Goal: Task Accomplishment & Management: Use online tool/utility

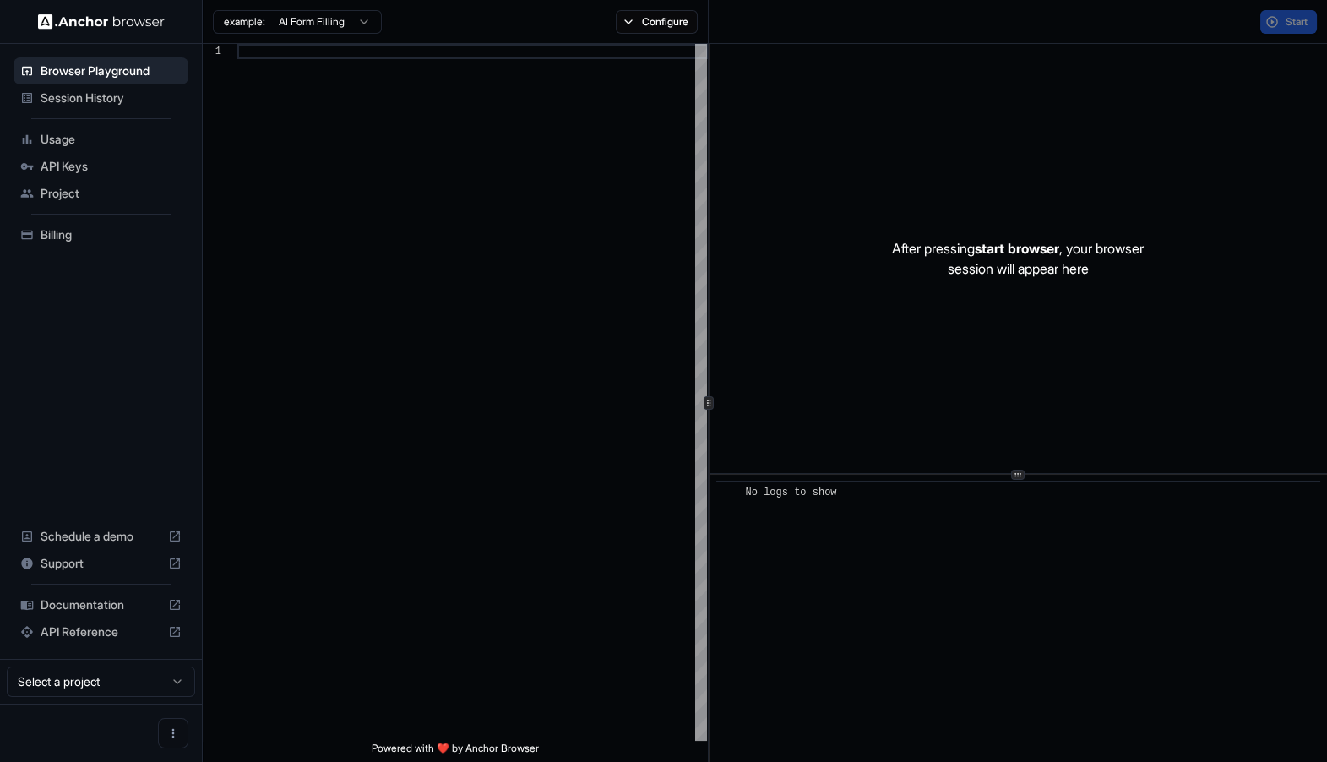
scroll to position [152, 0]
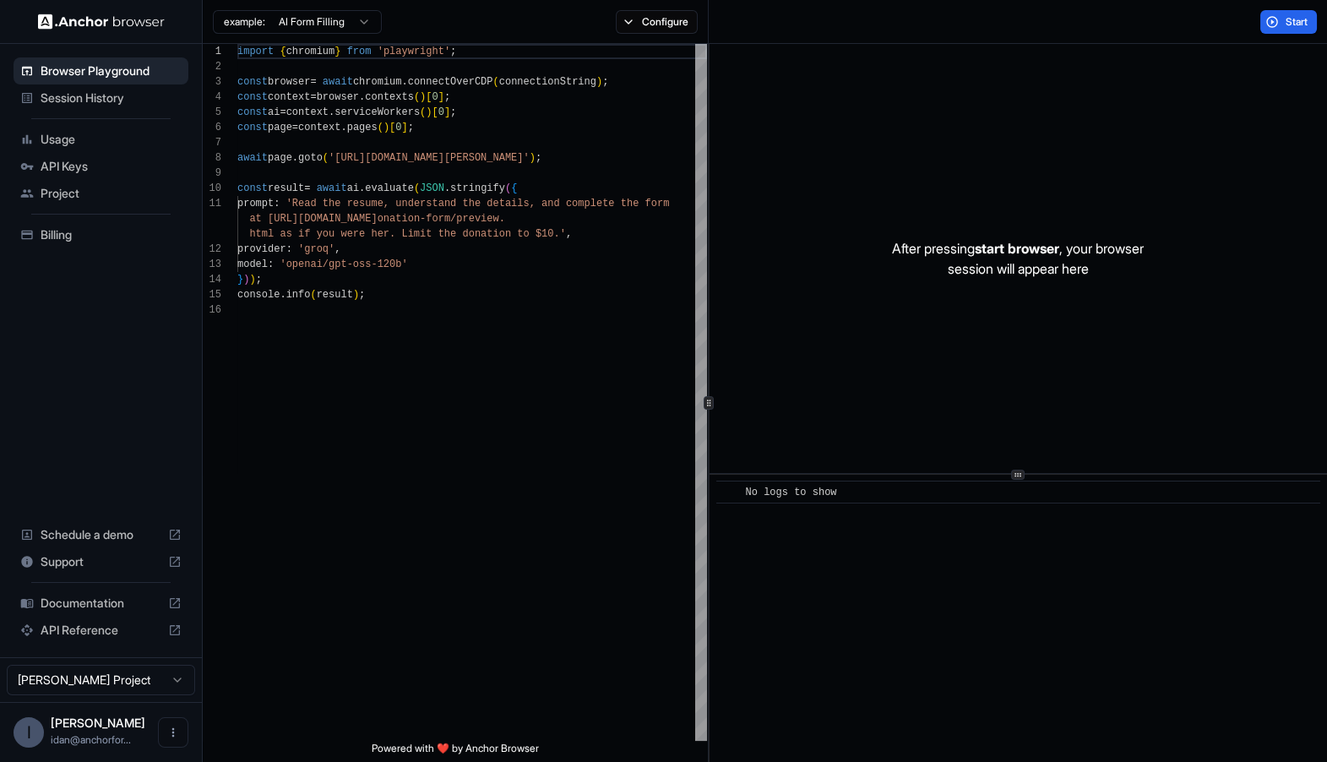
click at [730, 357] on div "After pressing start browser , your browser session will appear here" at bounding box center [1019, 258] width 619 height 429
click at [676, 419] on div "import { chromium } from 'playwright' ; const browser = await chromium . connec…" at bounding box center [472, 522] width 470 height 956
click at [637, 147] on div "import { chromium } from 'playwright' ; const browser = await chromium . connec…" at bounding box center [472, 522] width 470 height 956
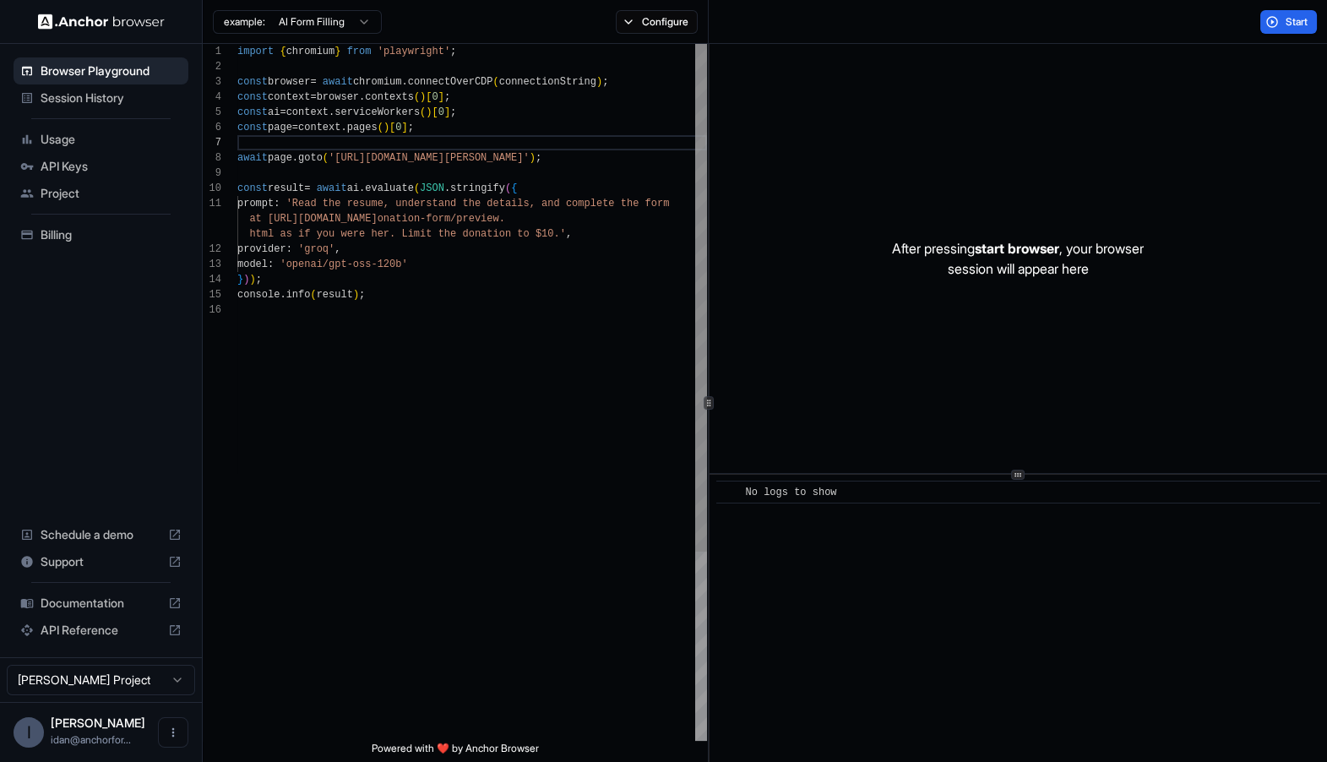
click at [338, 144] on div "import { chromium } from 'playwright' ; const browser = await chromium . connec…" at bounding box center [472, 522] width 470 height 956
click at [338, 165] on div "import { chromium } from 'playwright' ; const browser = await chromium . connec…" at bounding box center [472, 522] width 470 height 956
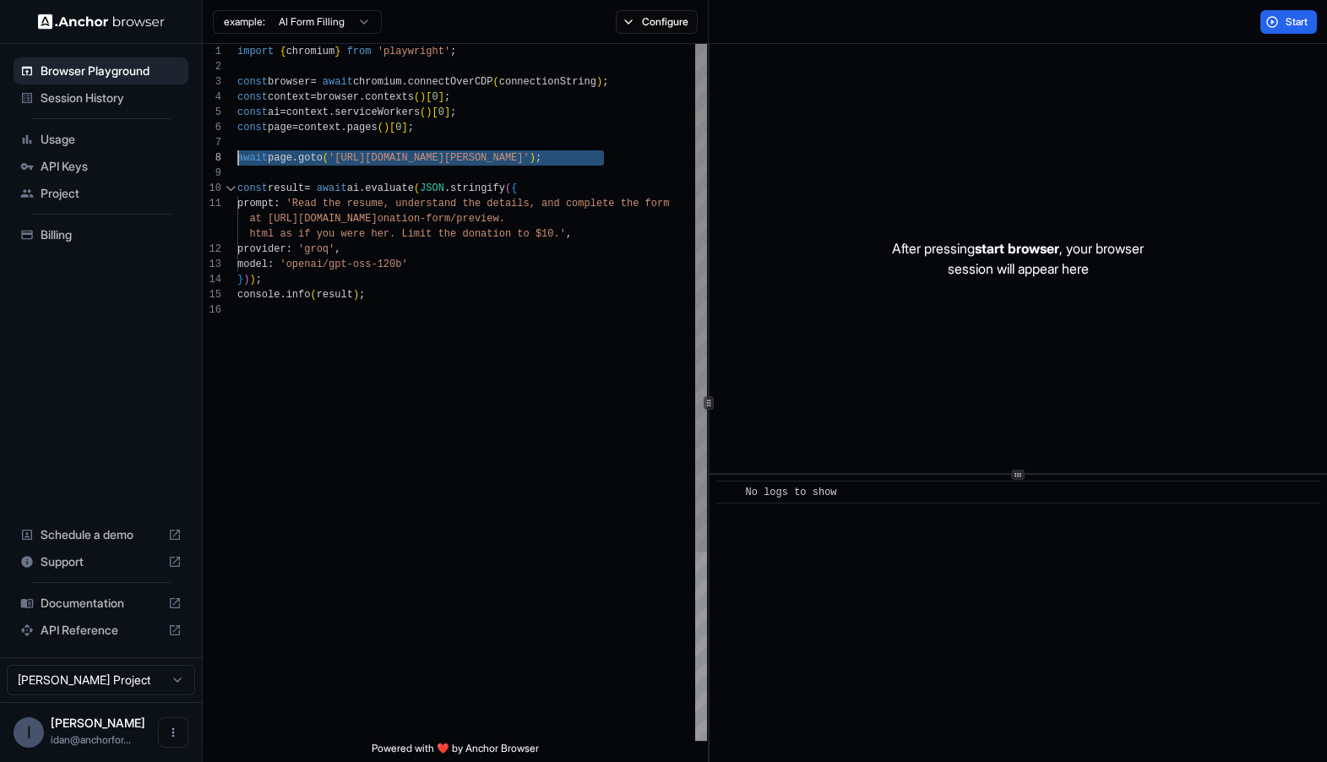
drag, startPoint x: 338, startPoint y: 166, endPoint x: 222, endPoint y: 157, distance: 116.1
click at [237, 157] on div "import { chromium } from 'playwright' ; const browser = await chromium . connec…" at bounding box center [472, 522] width 470 height 956
drag, startPoint x: 379, startPoint y: 179, endPoint x: 356, endPoint y: 179, distance: 22.8
click at [379, 179] on div "import { chromium } from 'playwright' ; const browser = await chromium . connec…" at bounding box center [472, 522] width 470 height 956
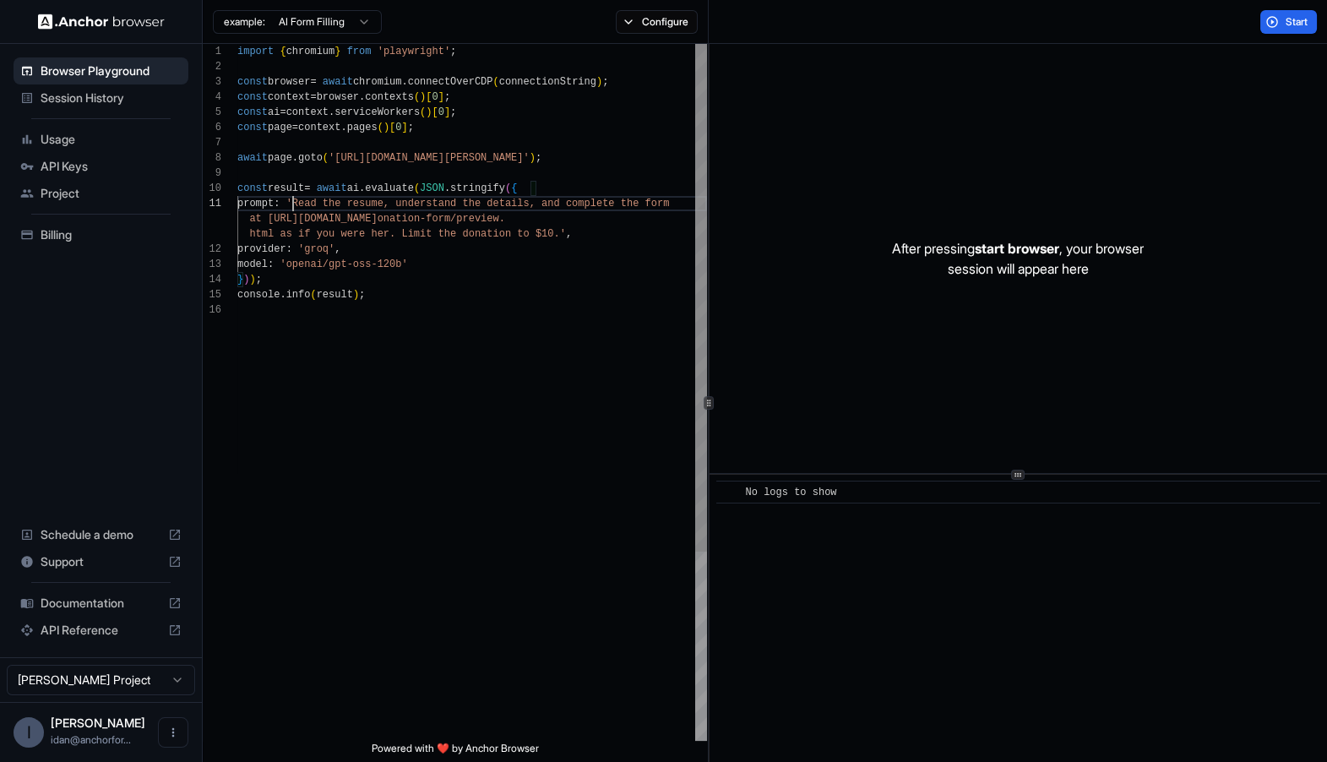
scroll to position [0, 0]
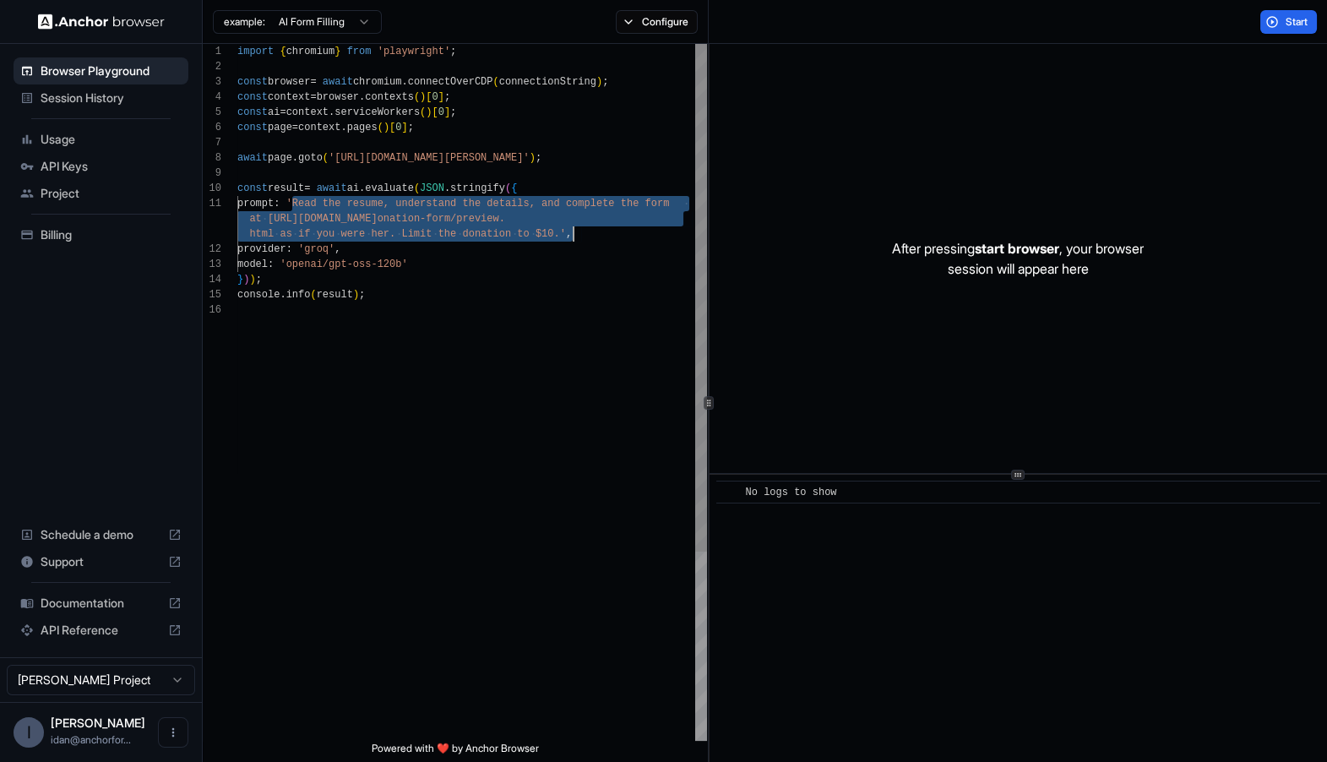
drag, startPoint x: 292, startPoint y: 202, endPoint x: 581, endPoint y: 229, distance: 291.1
click at [581, 229] on div "import { chromium } from 'playwright' ; const browser = await chromium . connec…" at bounding box center [472, 522] width 470 height 956
click at [580, 229] on div "import { chromium } from 'playwright' ; const browser = await chromium . connec…" at bounding box center [472, 522] width 470 height 956
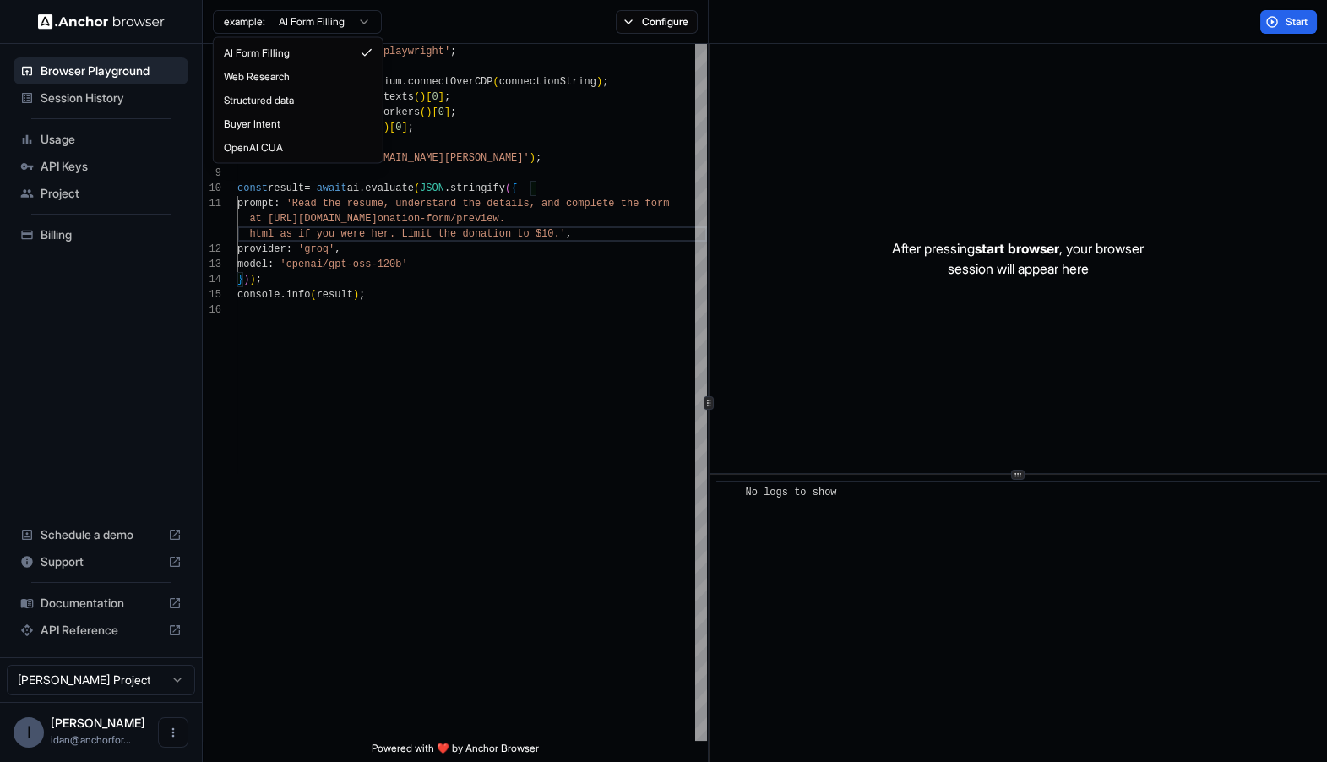
click at [285, 13] on html "Browser Playground Session History Usage API Keys Project Billing Schedule a de…" at bounding box center [663, 381] width 1327 height 762
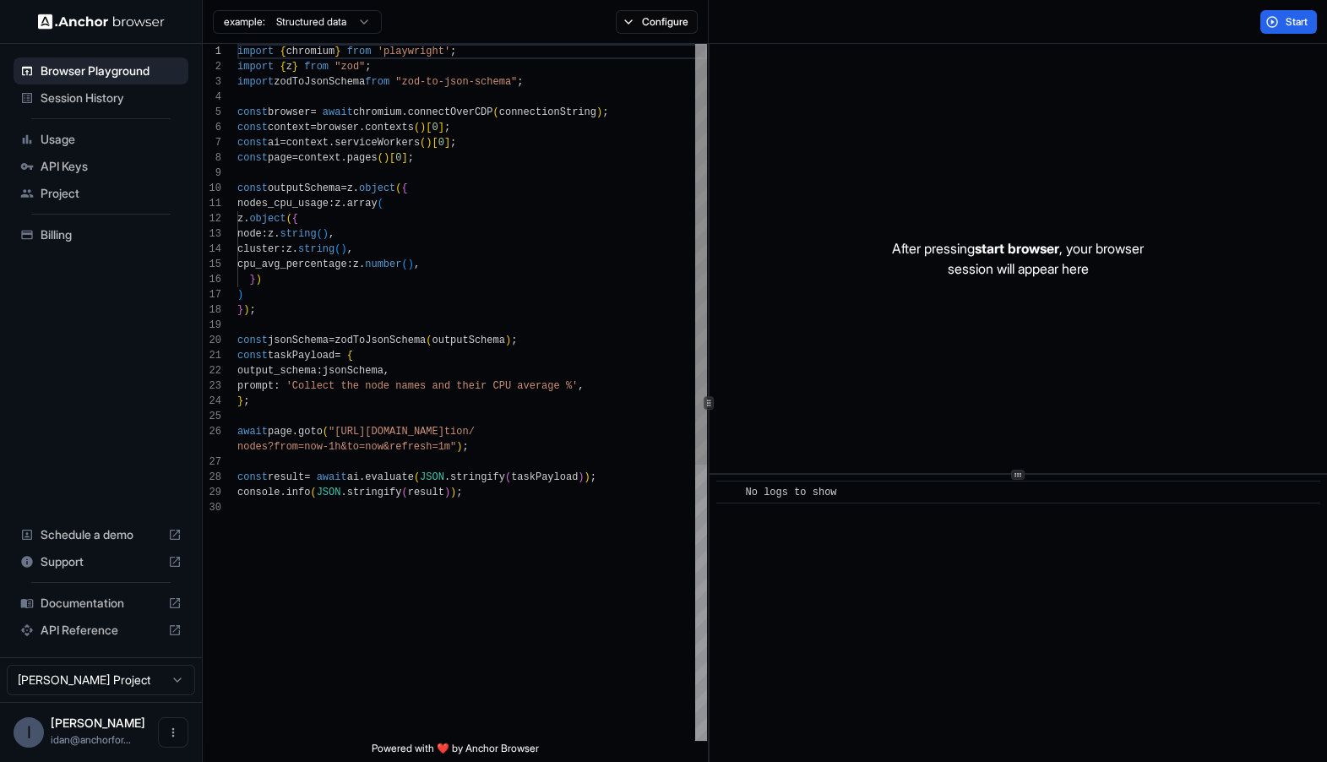
scroll to position [0, 0]
type textarea "**********"
click at [392, 416] on div "import { chromium } from 'playwright' ; import { z } from "zod" ; import zodToJ…" at bounding box center [472, 620] width 470 height 1153
click at [1286, 25] on span "Start" at bounding box center [1298, 22] width 24 height 14
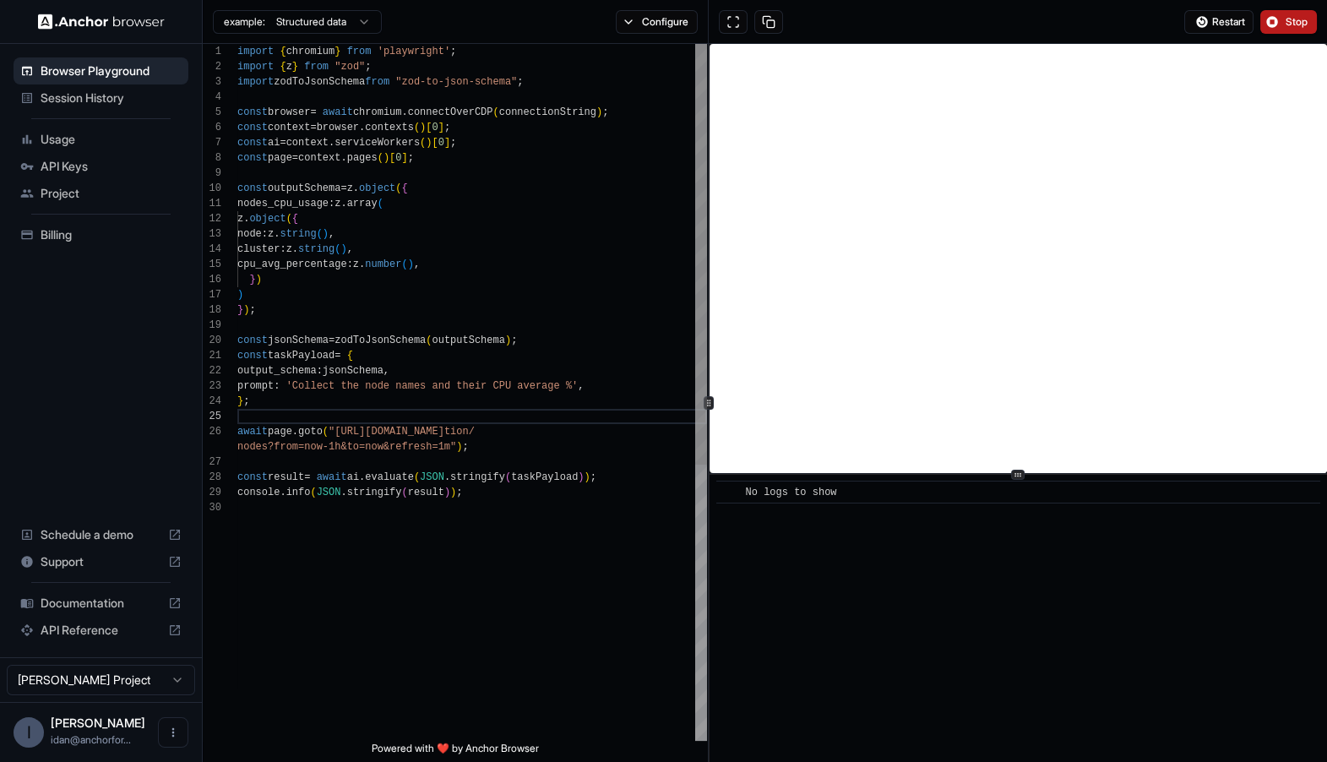
scroll to position [76, 0]
drag, startPoint x: 335, startPoint y: 433, endPoint x: 468, endPoint y: 441, distance: 133.8
click at [468, 441] on div "nodes_cpu_usage : z . array ( z . object ( { node : z . string ( ) , cluster : …" at bounding box center [472, 620] width 470 height 1153
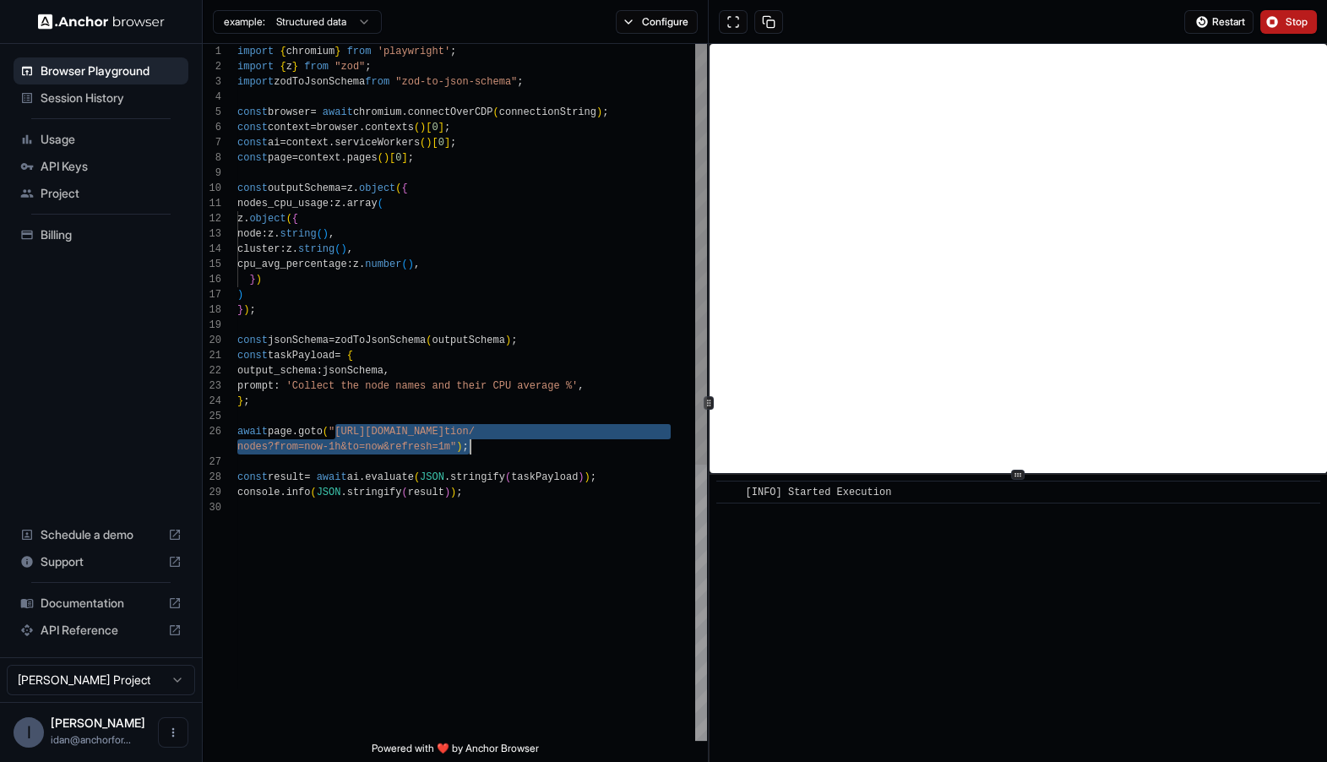
scroll to position [30, 0]
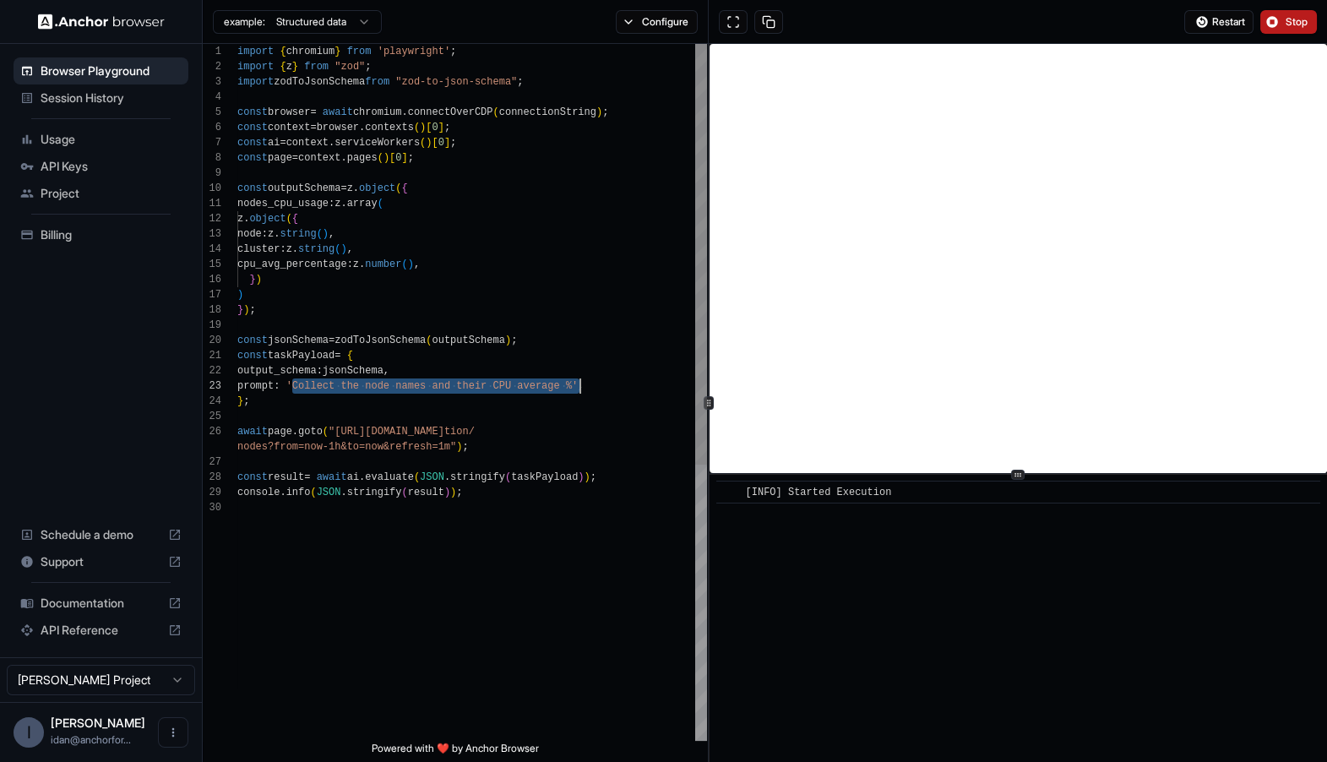
drag, startPoint x: 294, startPoint y: 389, endPoint x: 575, endPoint y: 388, distance: 281.4
click at [575, 389] on div "nodes_cpu_usage : z . array ( z . object ( { node : z . string ( ) , cluster : …" at bounding box center [472, 620] width 470 height 1153
click at [537, 435] on div "nodes_cpu_usage : z . array ( z . object ( { node : z . string ( ) , cluster : …" at bounding box center [472, 620] width 470 height 1153
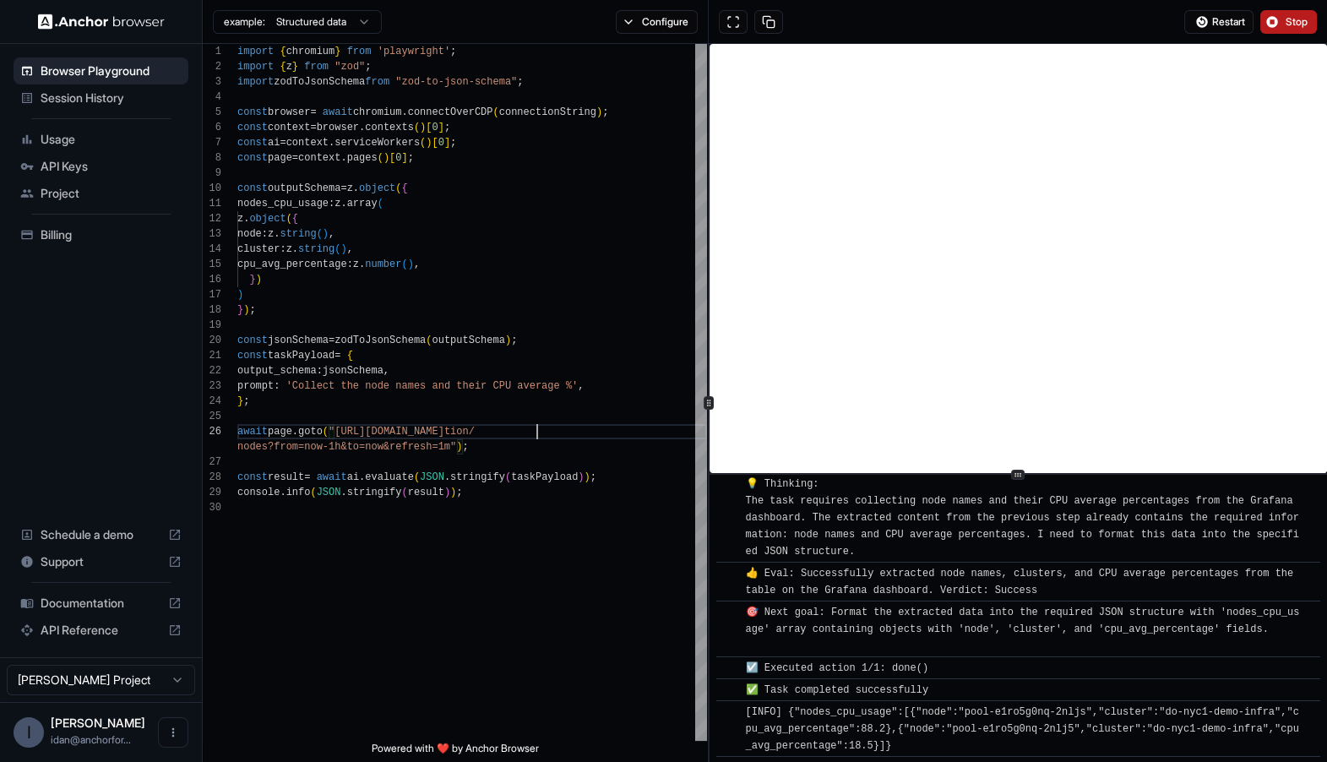
scroll to position [242, 0]
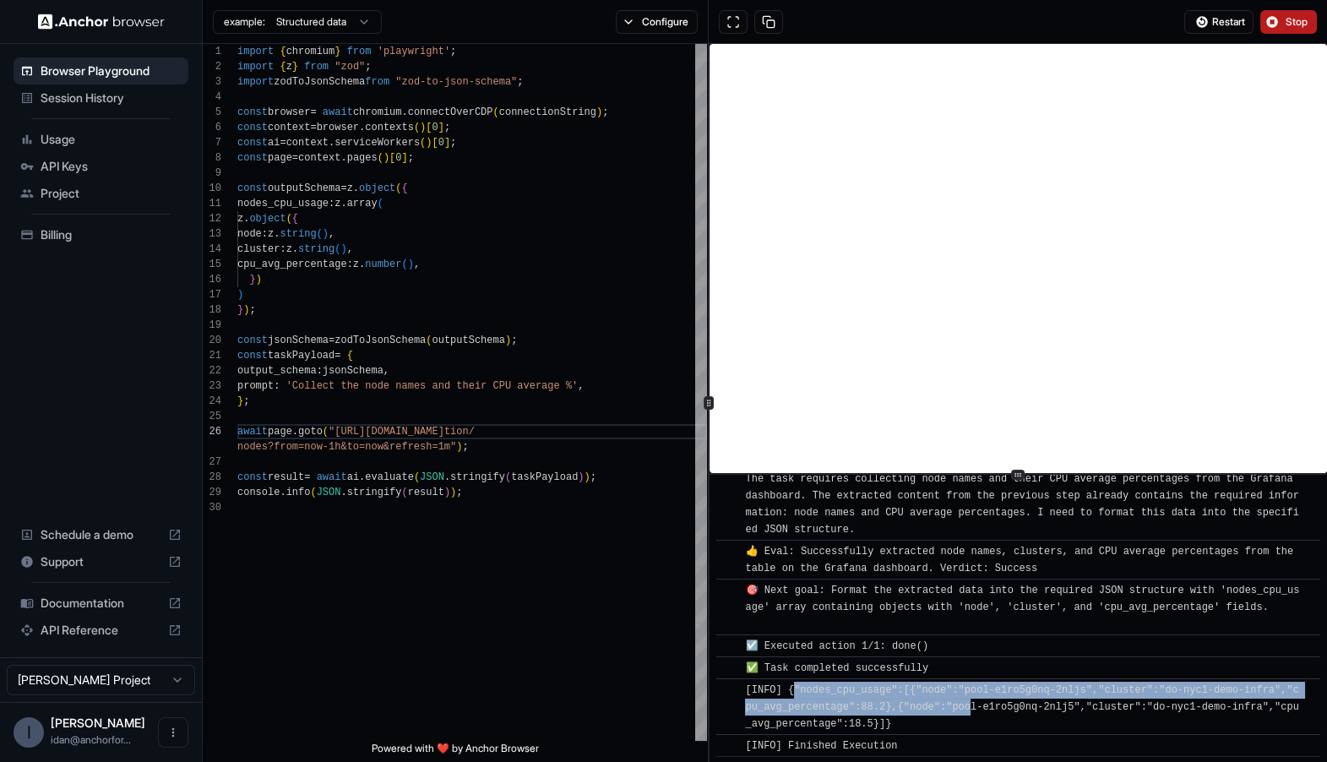
drag, startPoint x: 794, startPoint y: 691, endPoint x: 973, endPoint y: 706, distance: 179.7
click at [973, 706] on span "[INFO] {"nodes_cpu_usage":[{"node":"pool-e1ro5g0nq-2nljs","cluster":"do-nyc1-de…" at bounding box center [1021, 707] width 553 height 46
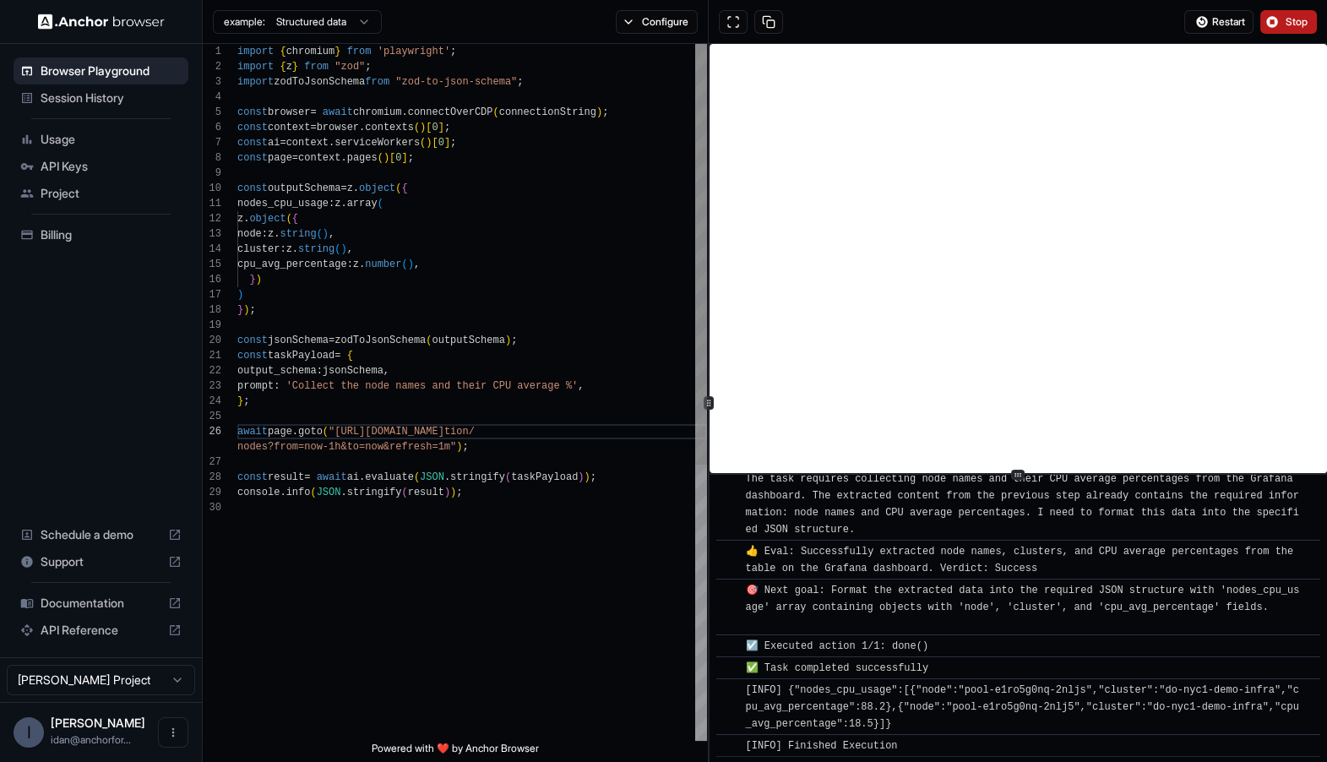
scroll to position [91, 0]
click at [477, 442] on div "nodes_cpu_usage : z . array ( z . object ( { node : z . string ( ) , cluster : …" at bounding box center [472, 620] width 470 height 1153
click at [612, 589] on div "nodes_cpu_usage : z . array ( z . object ( { node : z . string ( ) , cluster : …" at bounding box center [472, 620] width 470 height 1153
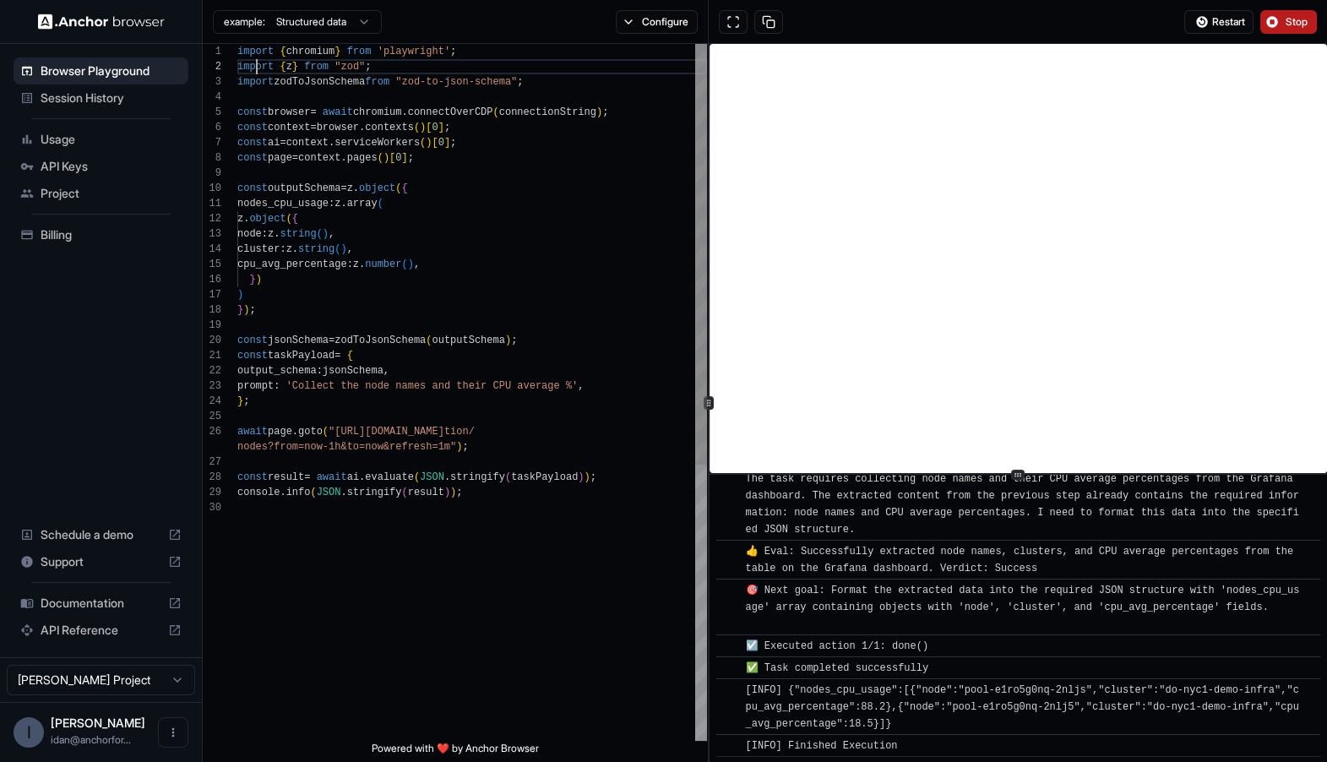
click at [253, 59] on div "nodes_cpu_usage : z . array ( z . object ( { node : z . string ( ) , cluster : …" at bounding box center [472, 620] width 470 height 1153
type textarea "**********"
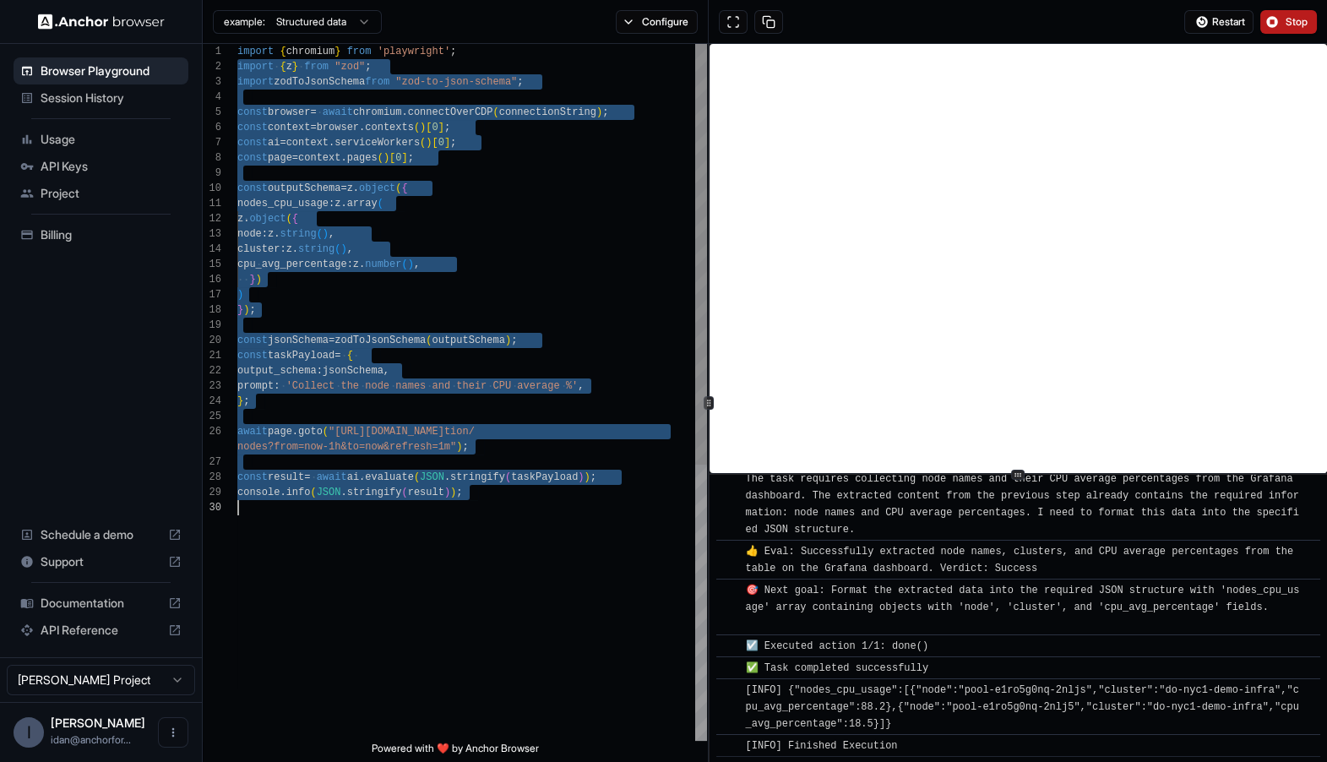
drag, startPoint x: 253, startPoint y: 59, endPoint x: 533, endPoint y: 531, distance: 548.9
click at [533, 532] on div "nodes_cpu_usage : z . array ( z . object ( { node : z . string ( ) , cluster : …" at bounding box center [472, 620] width 470 height 1153
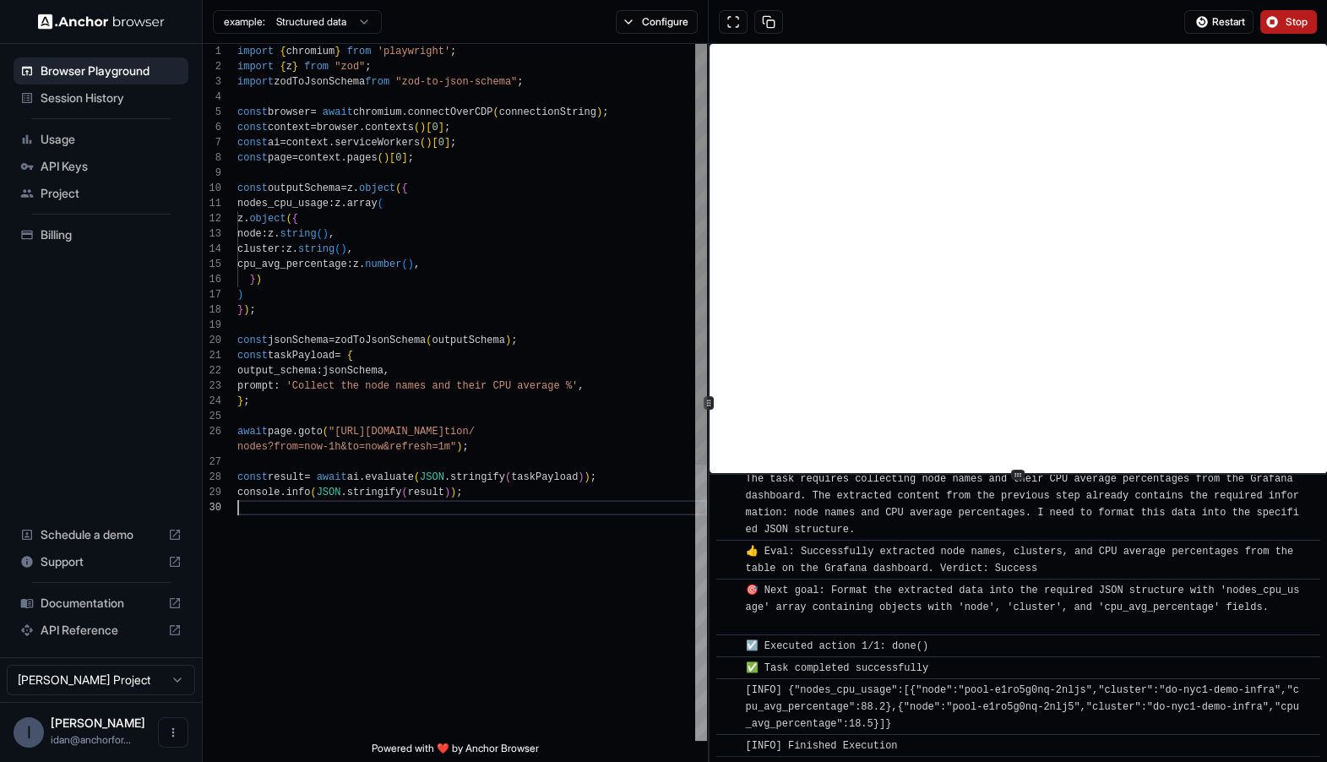
click at [533, 531] on div "nodes_cpu_usage : z . array ( z . object ( { node : z . string ( ) , cluster : …" at bounding box center [472, 620] width 470 height 1153
click at [629, 23] on button "Configure" at bounding box center [657, 22] width 82 height 24
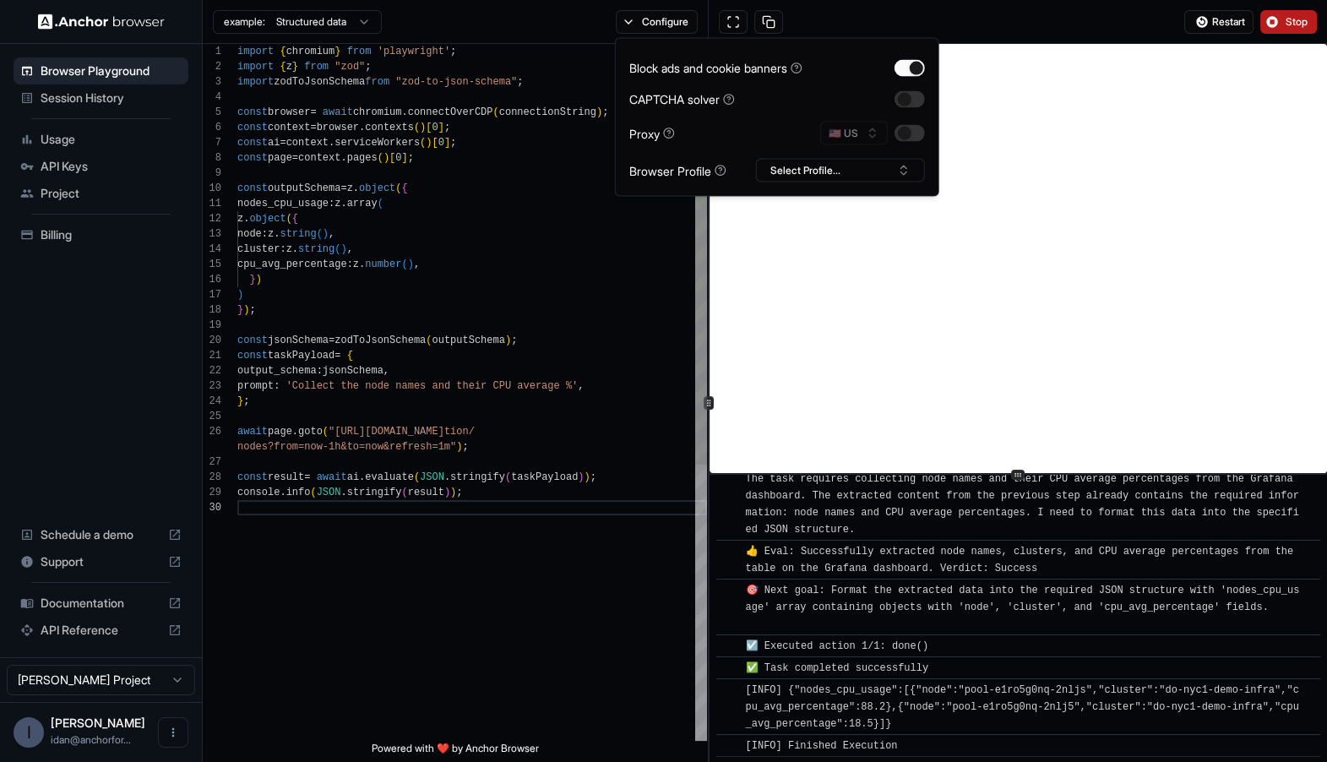
type textarea "**********"
click at [540, 299] on div "nodes_cpu_usage : z . array ( z . object ( { node : z . string ( ) , cluster : …" at bounding box center [472, 620] width 470 height 1153
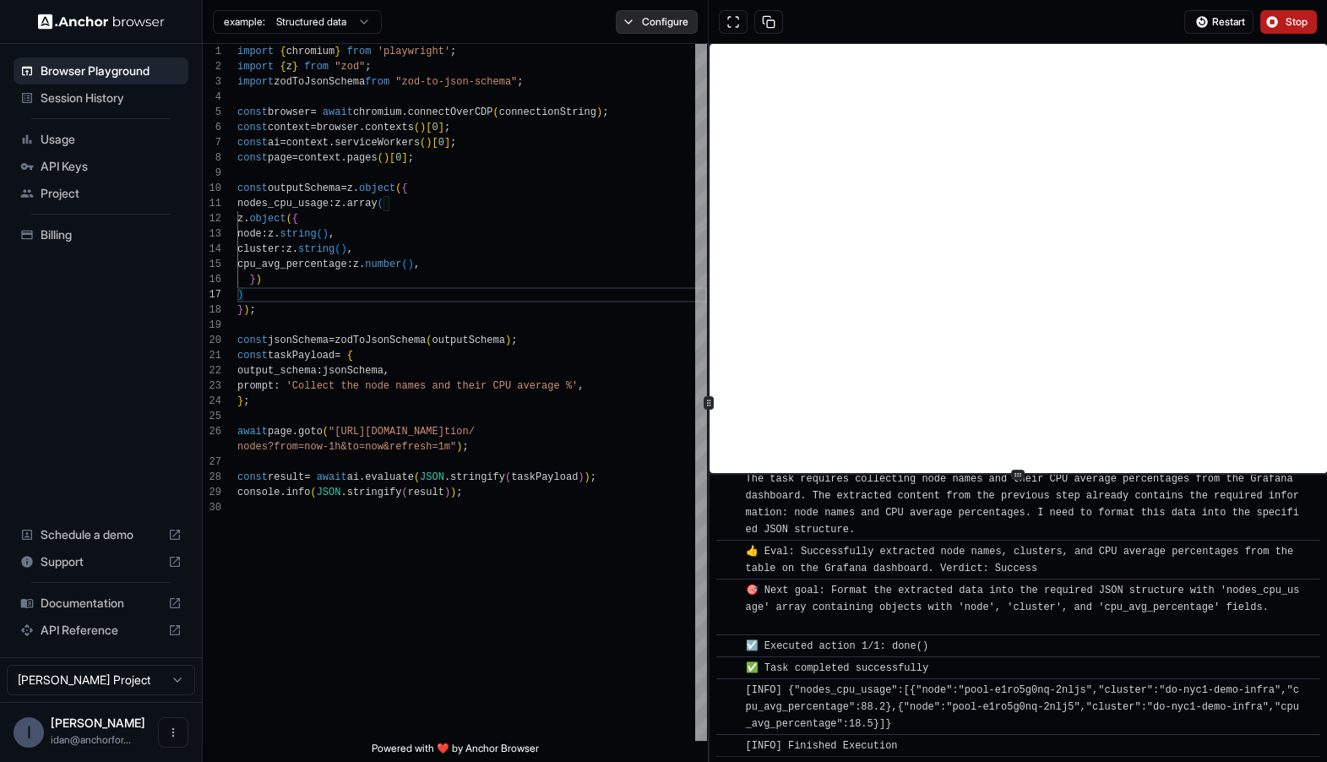
click at [627, 18] on button "Configure" at bounding box center [657, 22] width 82 height 24
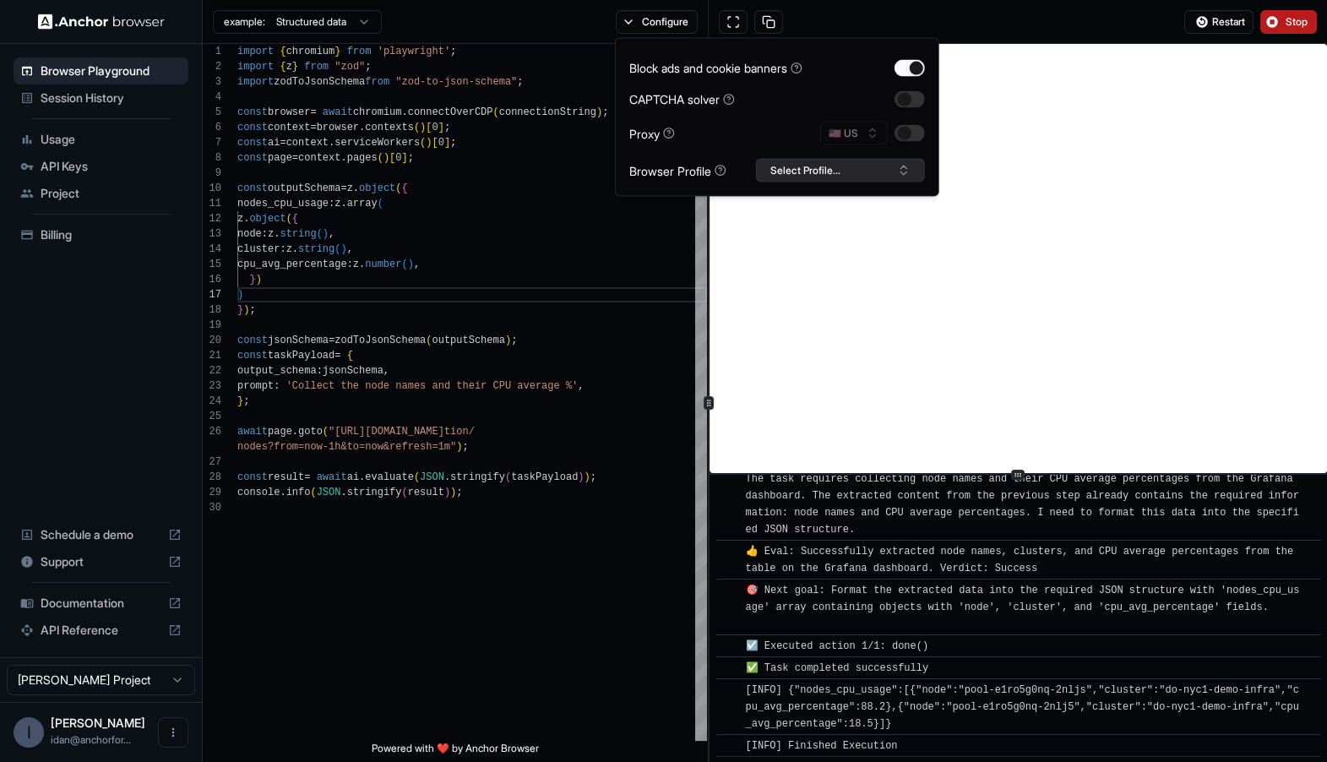
click at [842, 176] on button "Select Profile..." at bounding box center [840, 171] width 169 height 24
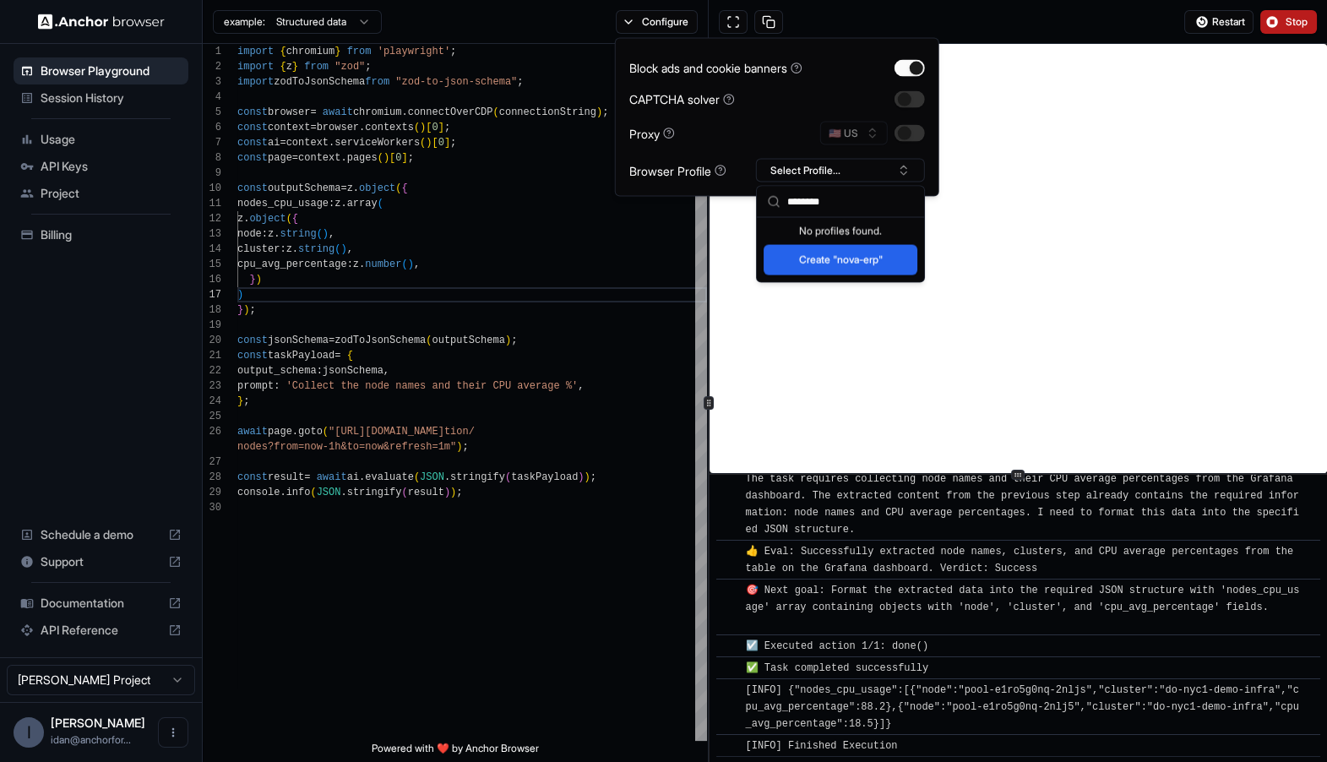
type input "********"
click at [822, 258] on button "Create "nova-erp"" at bounding box center [841, 260] width 154 height 30
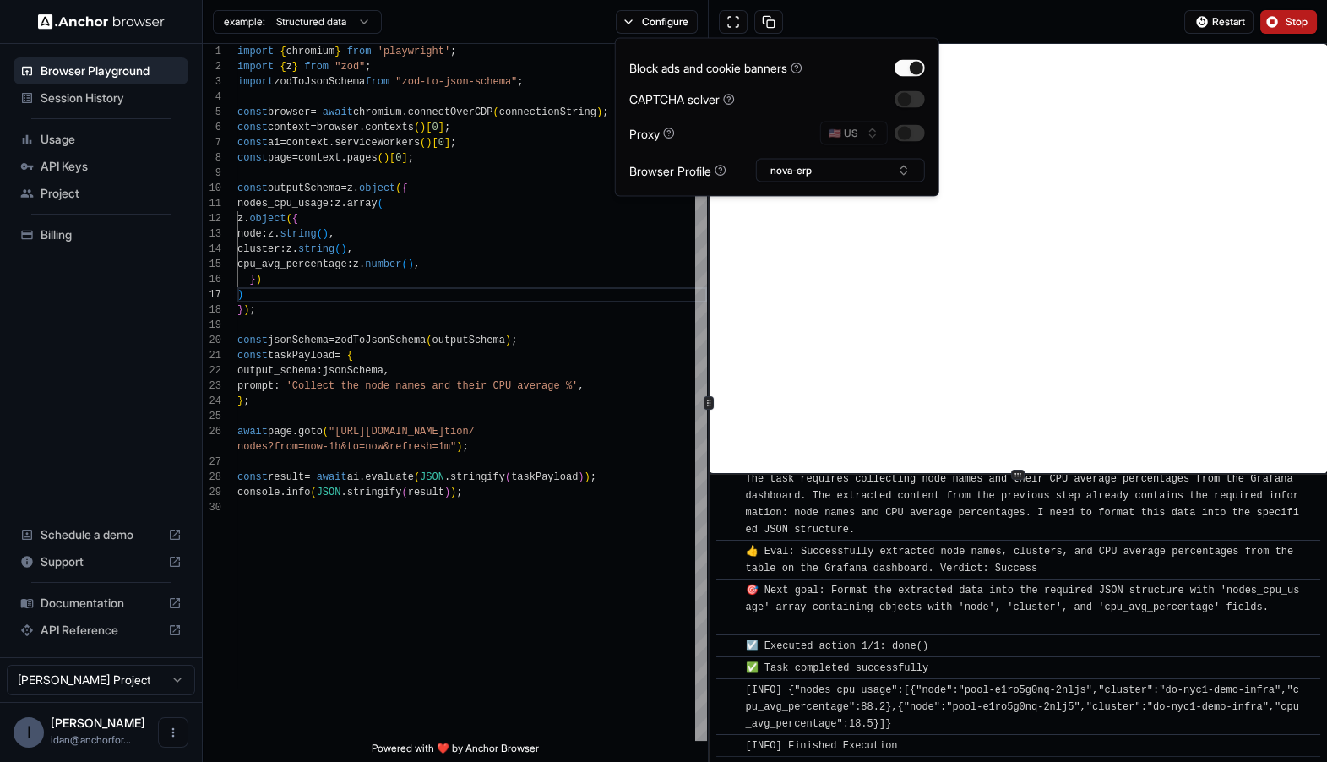
click at [1063, 21] on div "Restart Stop" at bounding box center [1018, 22] width 619 height 44
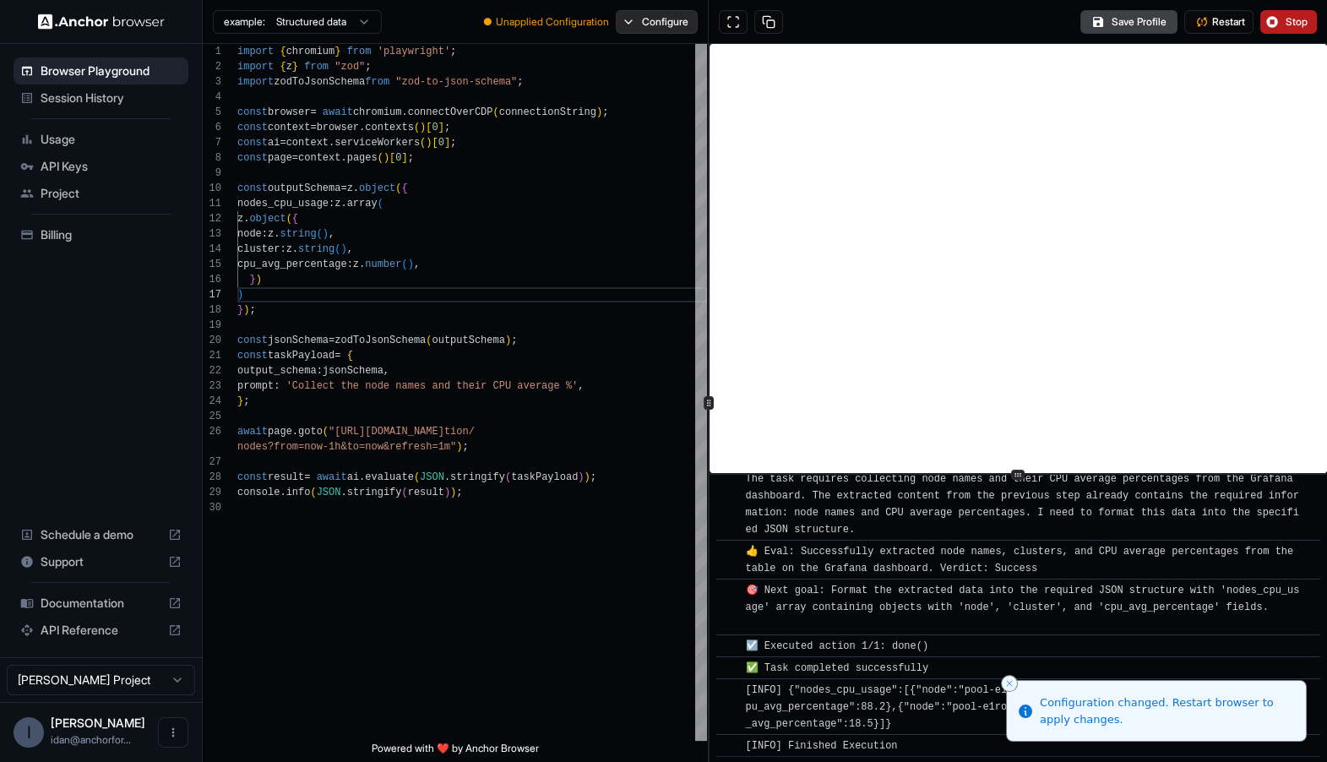
click at [657, 19] on button "Configure" at bounding box center [657, 22] width 82 height 24
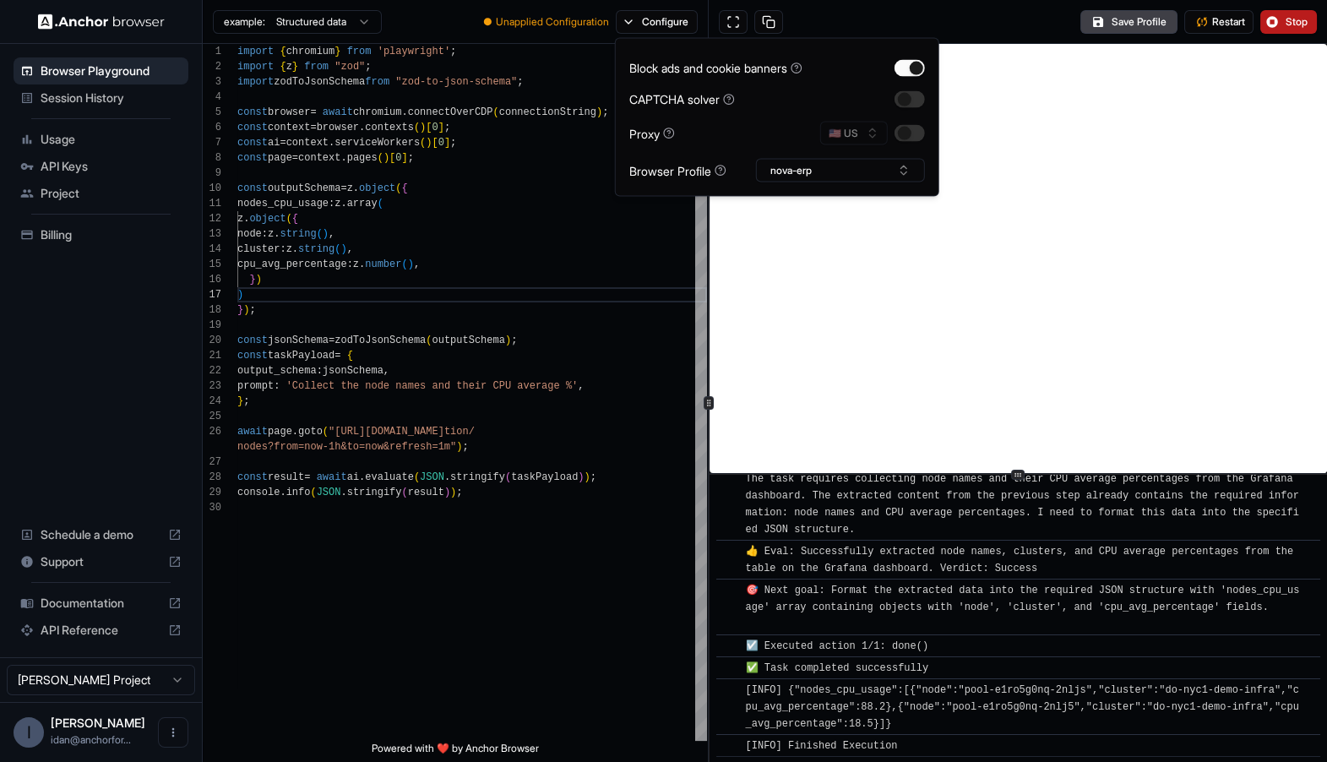
click at [1034, 37] on div "Save Profile Restart Stop" at bounding box center [1018, 22] width 619 height 44
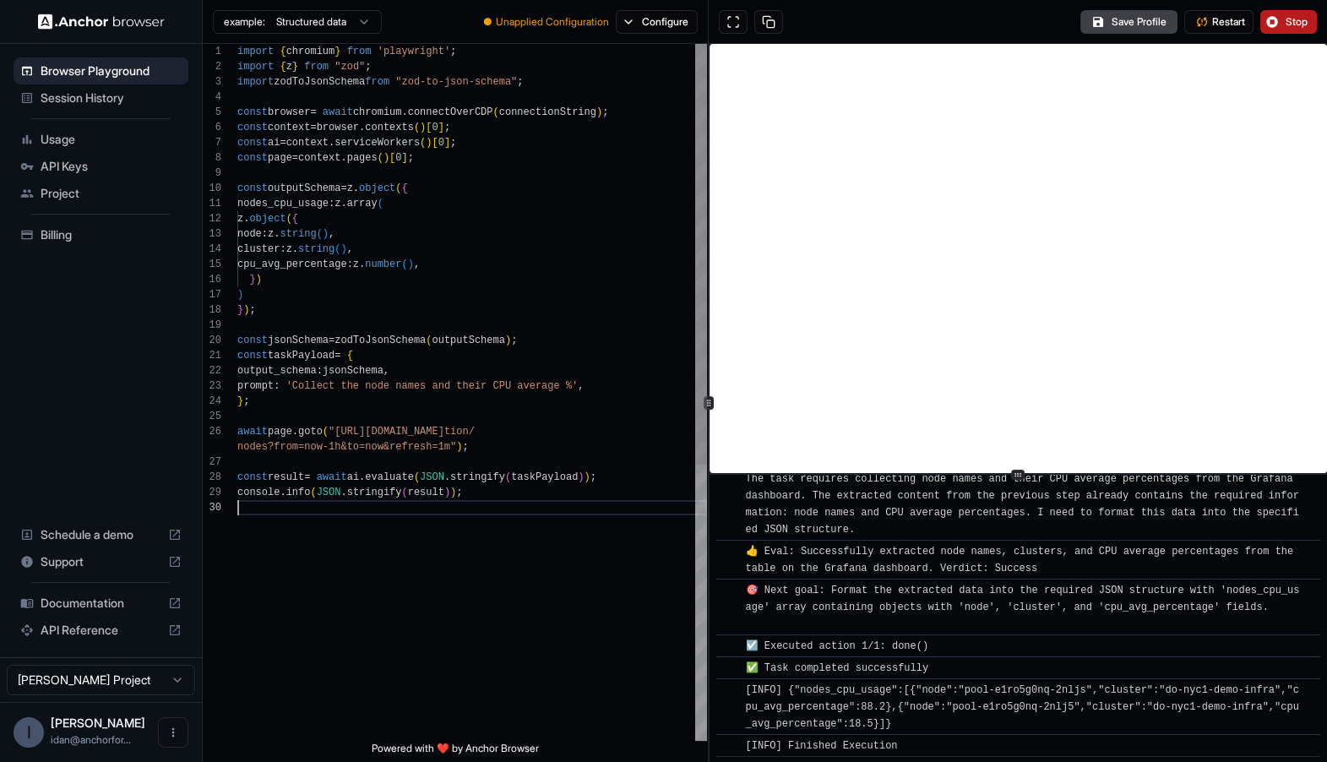
scroll to position [0, 0]
click at [575, 537] on div "nodes_cpu_usage : z . array ( z . object ( { node : z . string ( ) , cluster : …" at bounding box center [472, 620] width 470 height 1153
click at [499, 544] on div "nodes_cpu_usage : z . array ( z . object ( { node : z . string ( ) , cluster : …" at bounding box center [472, 620] width 470 height 1153
type textarea "**********"
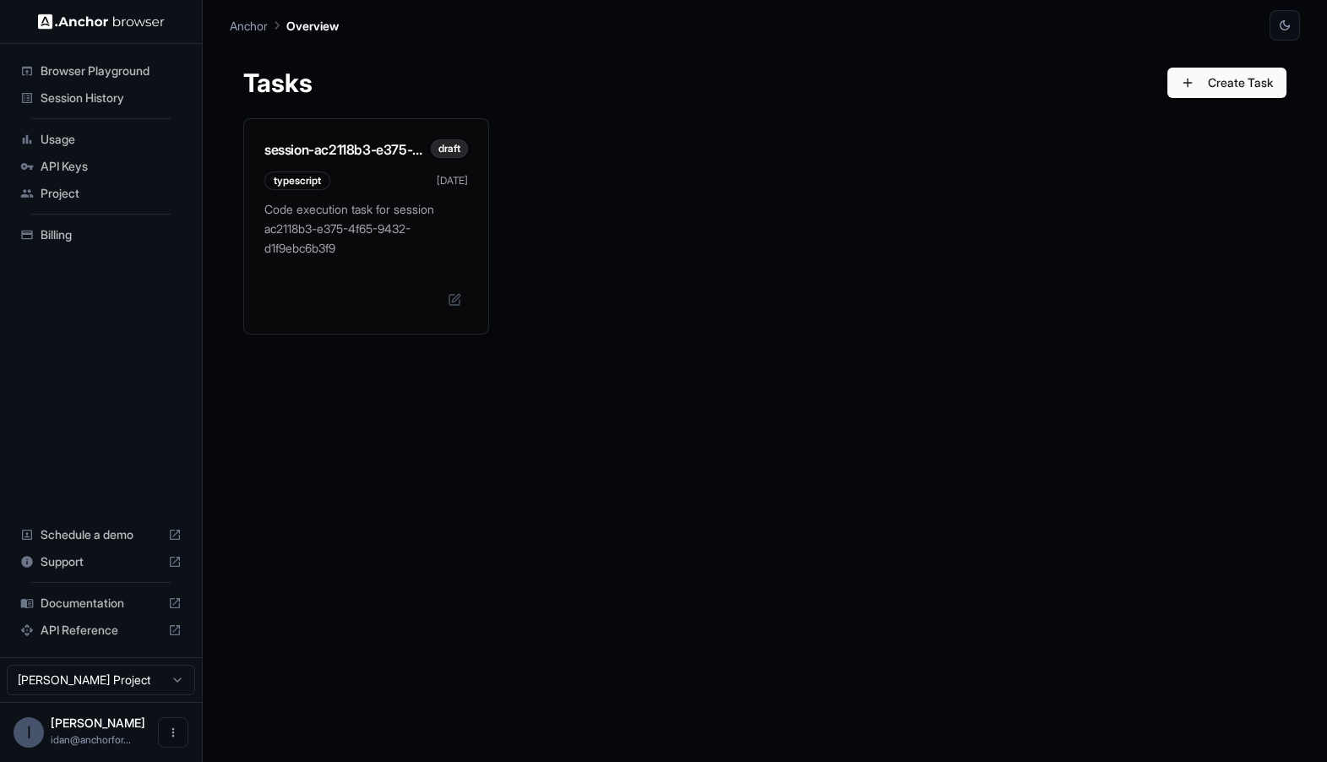
click at [756, 284] on div "session-ac2118b3-e375-4f65-9432-d1f9ebc6b3f9 draft typescript Sep 14 Code execu…" at bounding box center [765, 226] width 1044 height 216
click at [1212, 87] on button "Create Task" at bounding box center [1227, 83] width 119 height 30
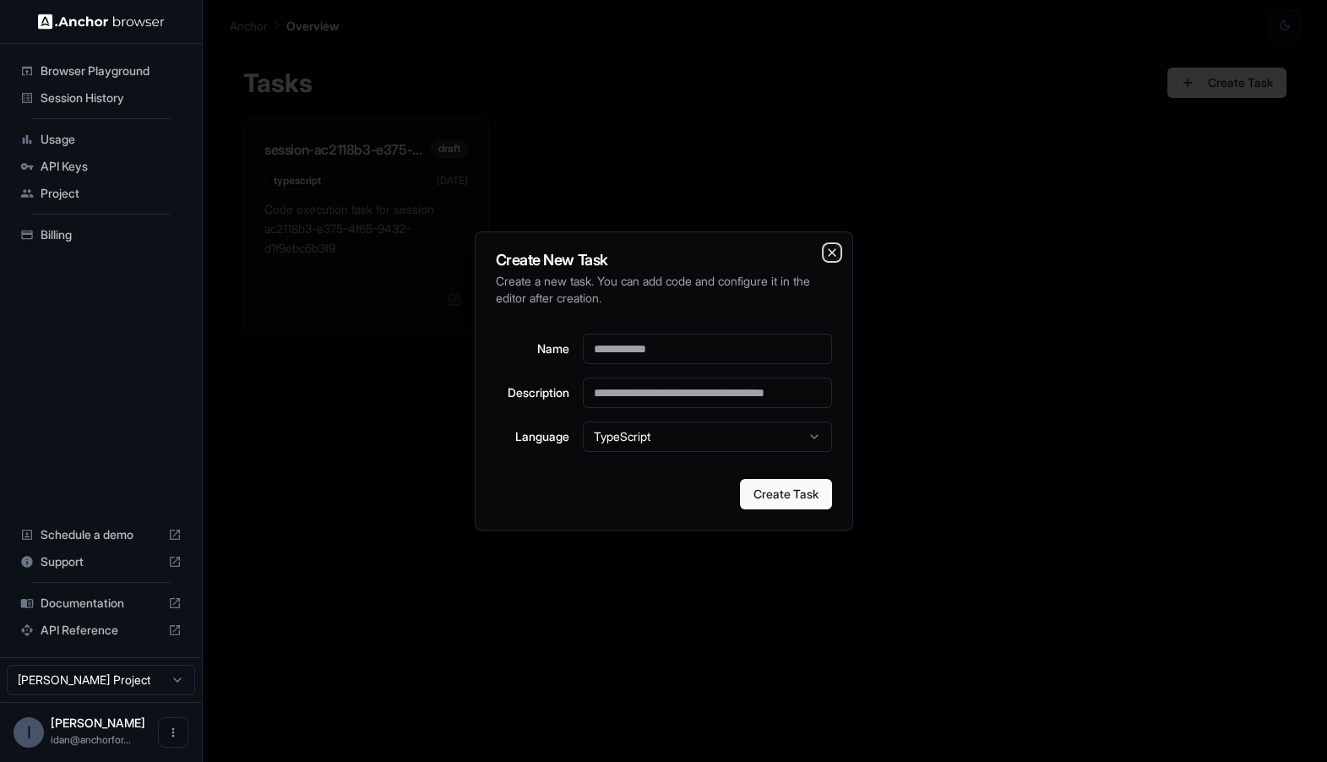
click at [831, 253] on icon "button" at bounding box center [832, 252] width 7 height 7
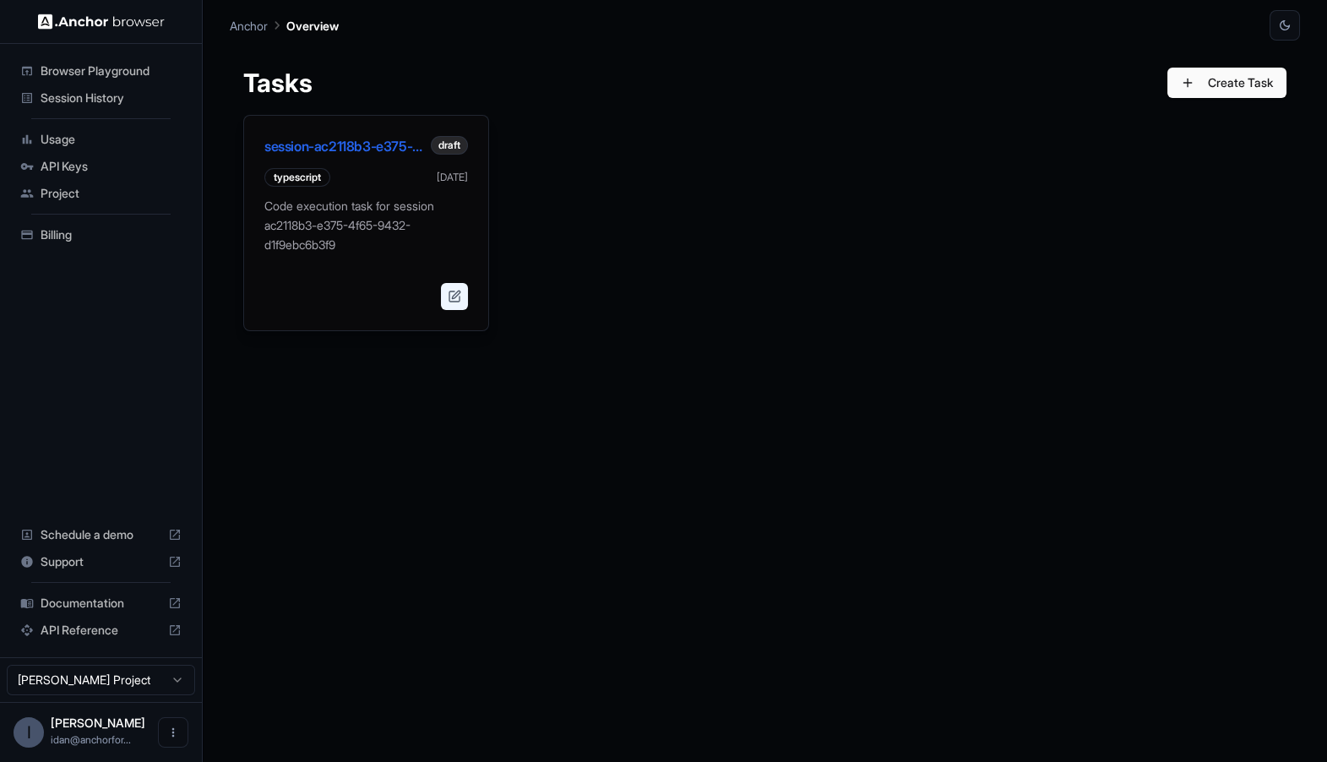
click at [461, 296] on button at bounding box center [454, 296] width 27 height 27
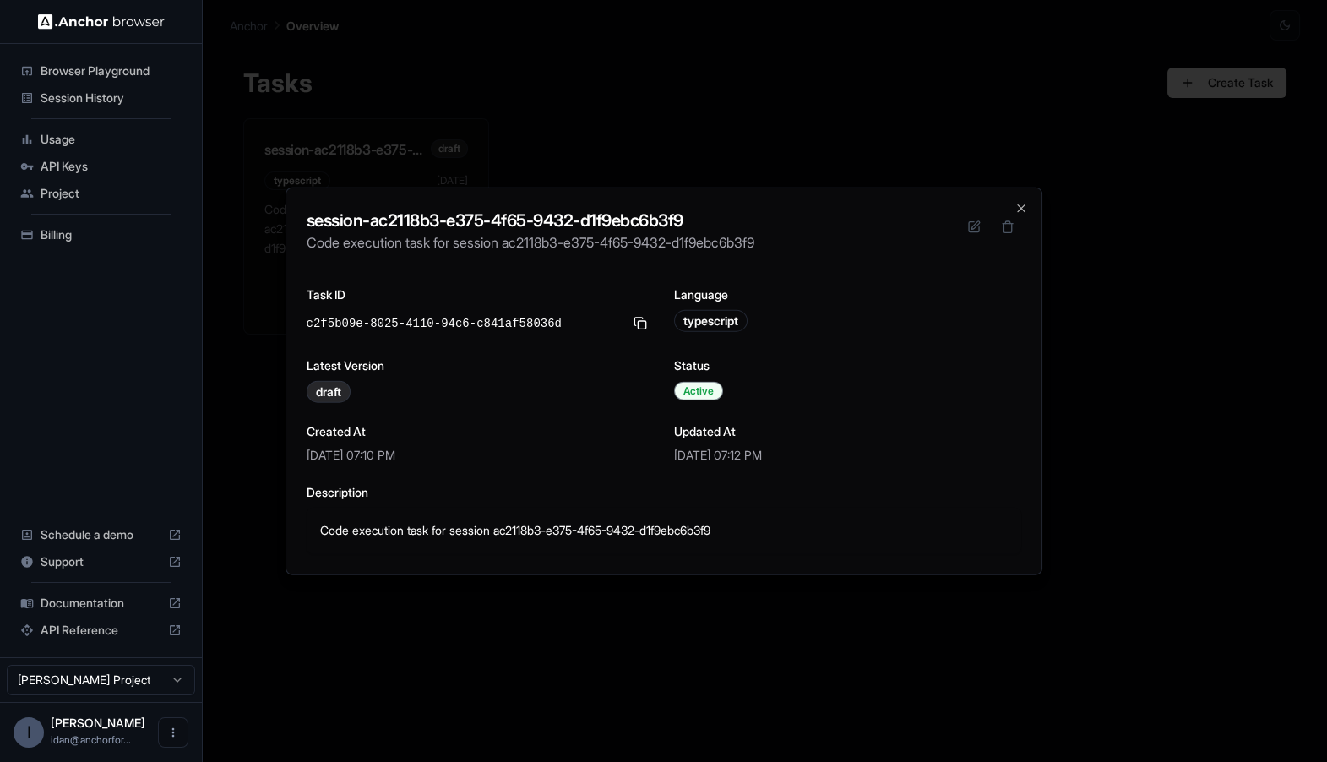
click at [477, 179] on div at bounding box center [663, 381] width 1327 height 762
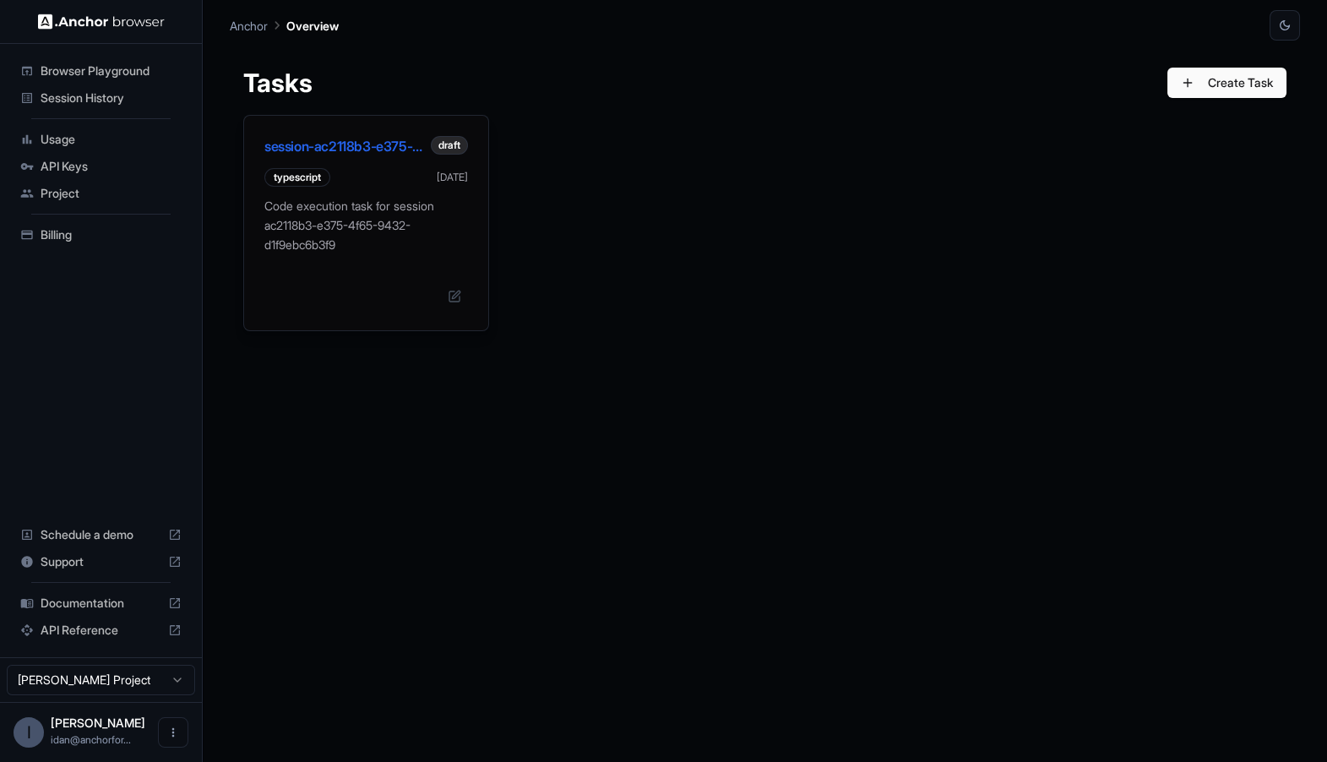
click at [373, 218] on p "Code execution task for session ac2118b3-e375-4f65-9432-d1f9ebc6b3f9" at bounding box center [366, 225] width 204 height 57
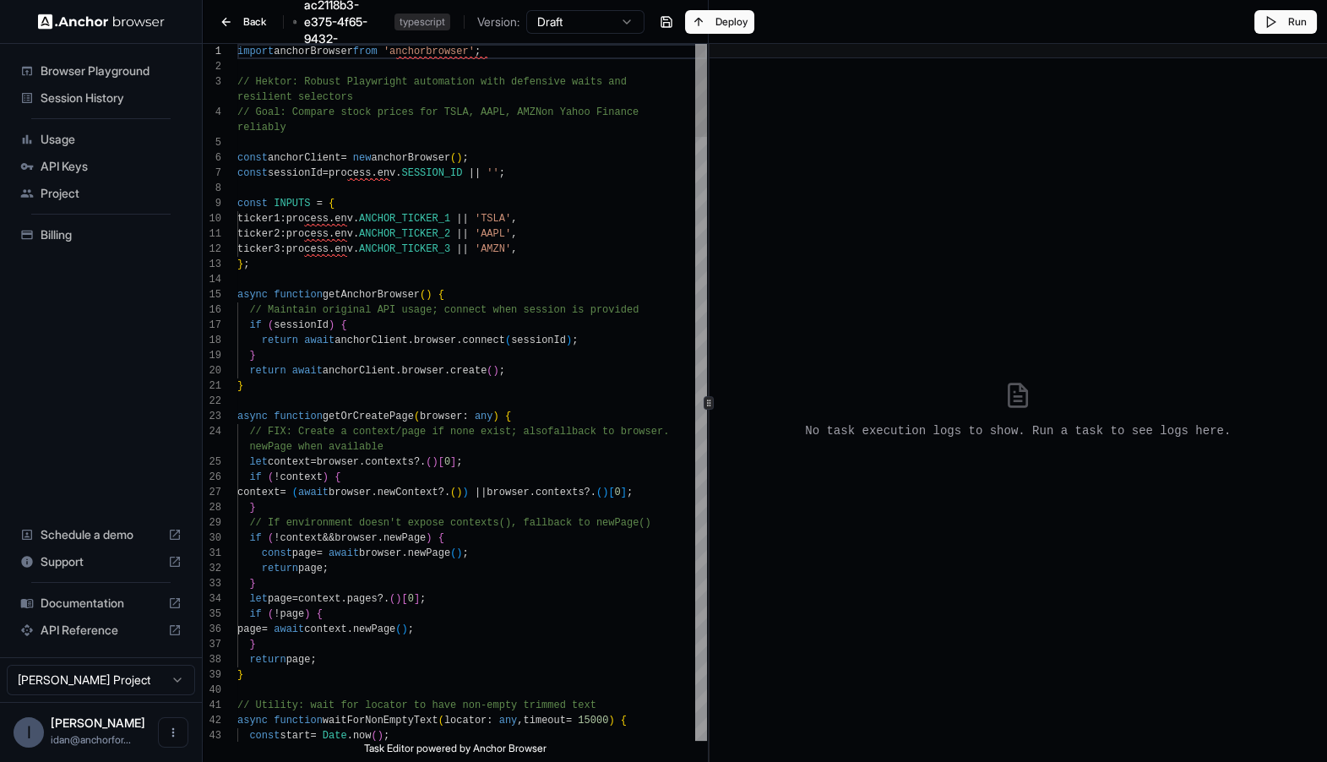
scroll to position [15, 0]
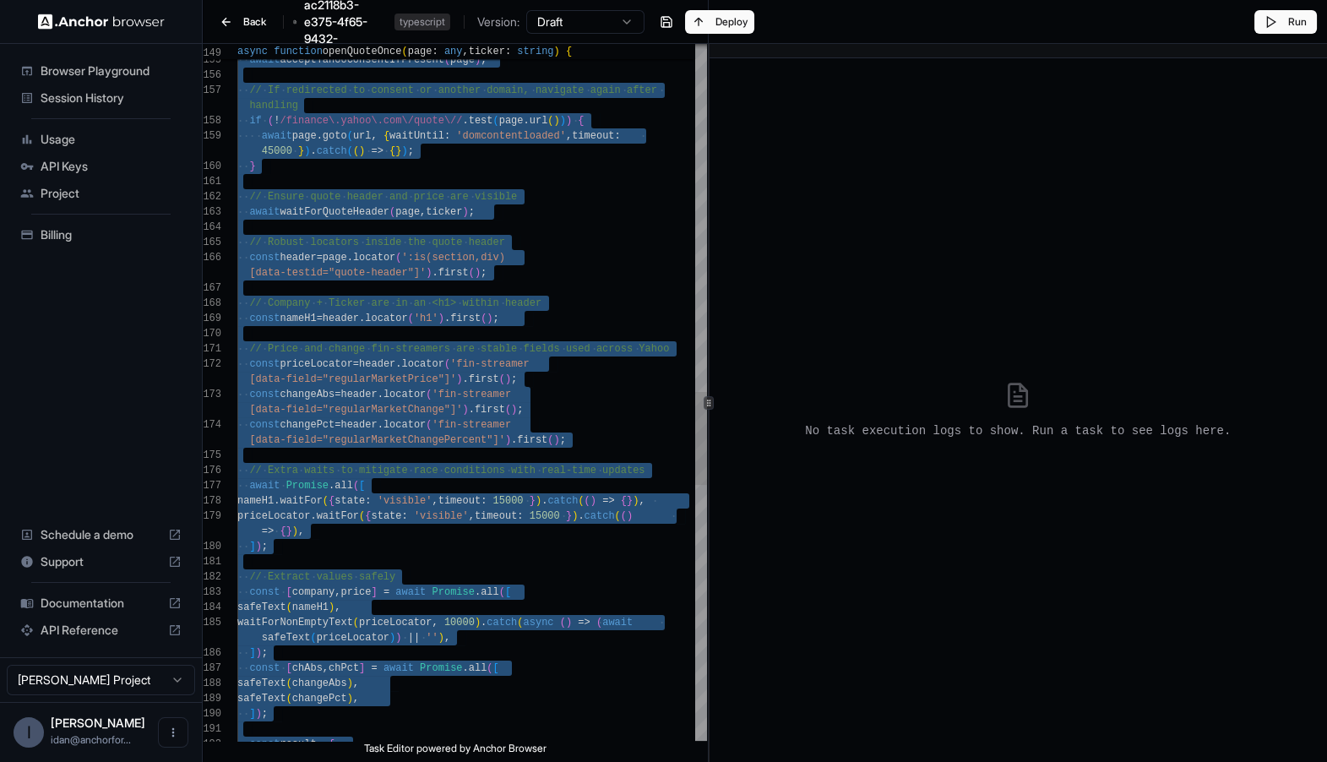
type textarea "**********"
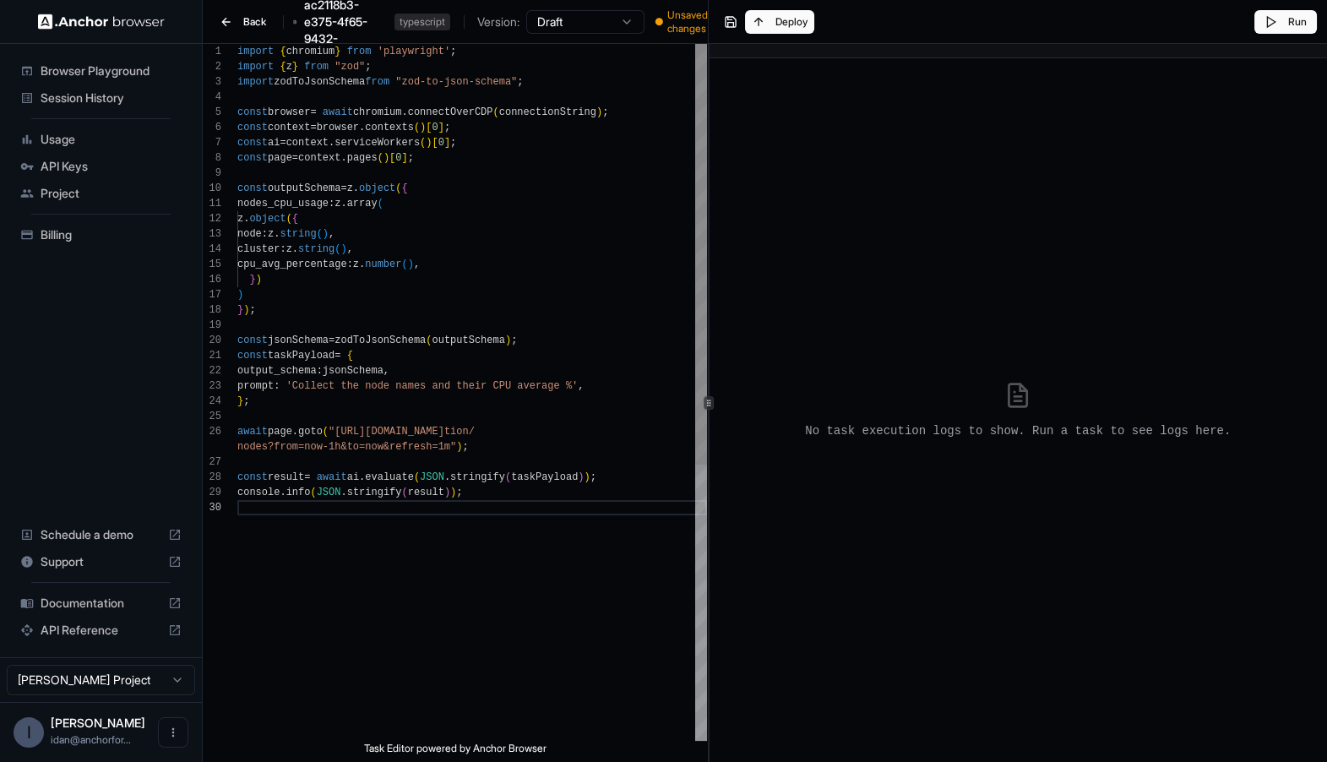
scroll to position [60, 0]
type textarea "**********"
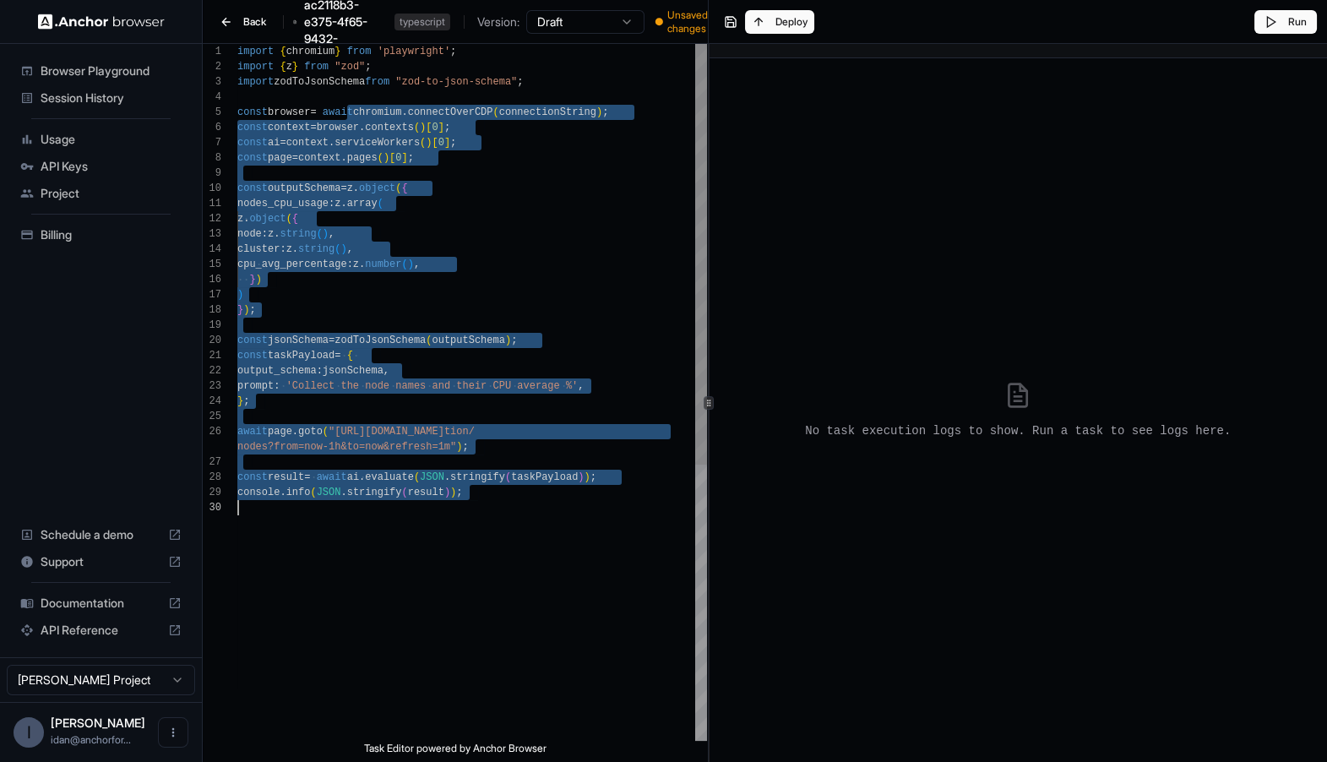
drag, startPoint x: 345, startPoint y: 105, endPoint x: 591, endPoint y: 536, distance: 496.1
click at [591, 536] on div "await page . goto ( "https://play.grafana.org/a/grafana-k8s-app/naviga tion/ no…" at bounding box center [472, 620] width 470 height 1153
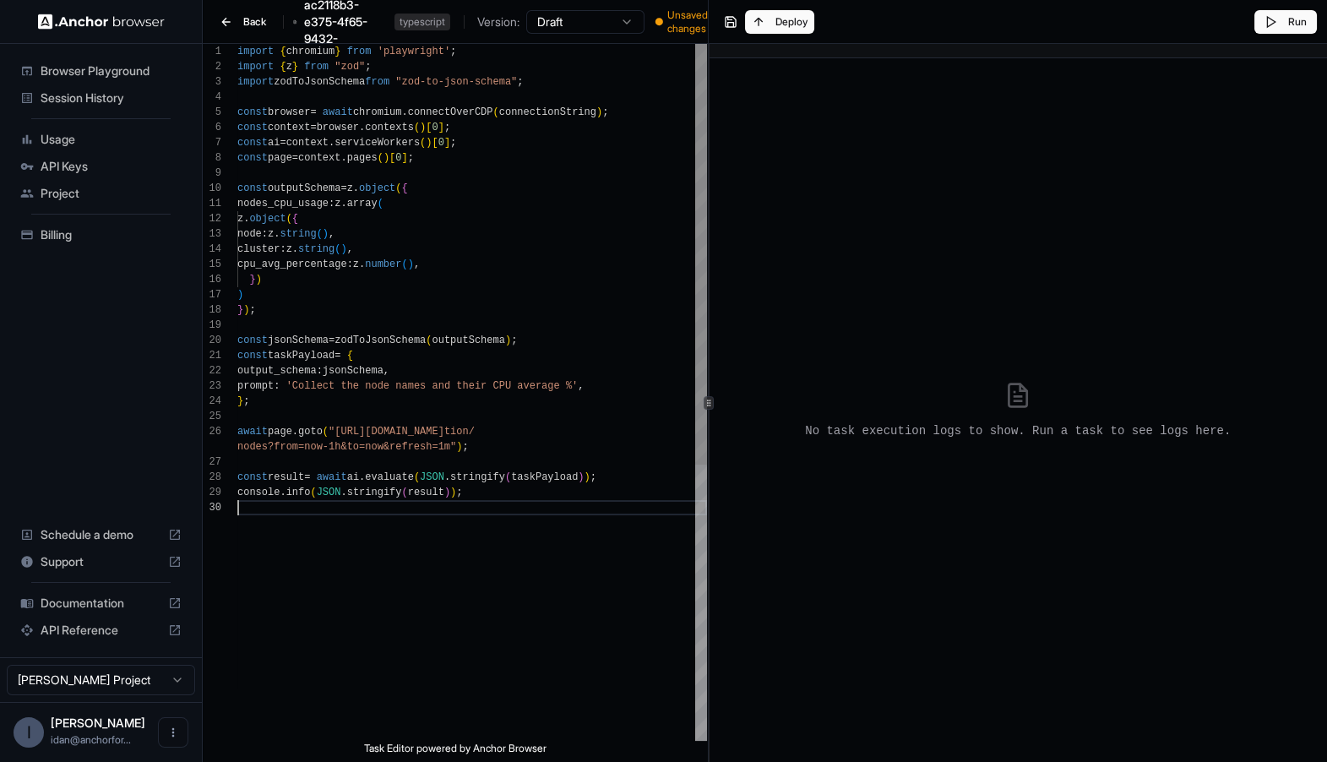
click at [583, 533] on div "await page . goto ( "https://play.grafana.org/a/grafana-k8s-app/naviga tion/ no…" at bounding box center [472, 620] width 470 height 1153
click at [801, 26] on div "Run" at bounding box center [1018, 22] width 619 height 44
click at [771, 12] on div "Run" at bounding box center [1018, 22] width 619 height 44
click at [738, 23] on div "Run" at bounding box center [1018, 22] width 619 height 44
click at [685, 20] on span "Unsaved changes" at bounding box center [692, 21] width 49 height 27
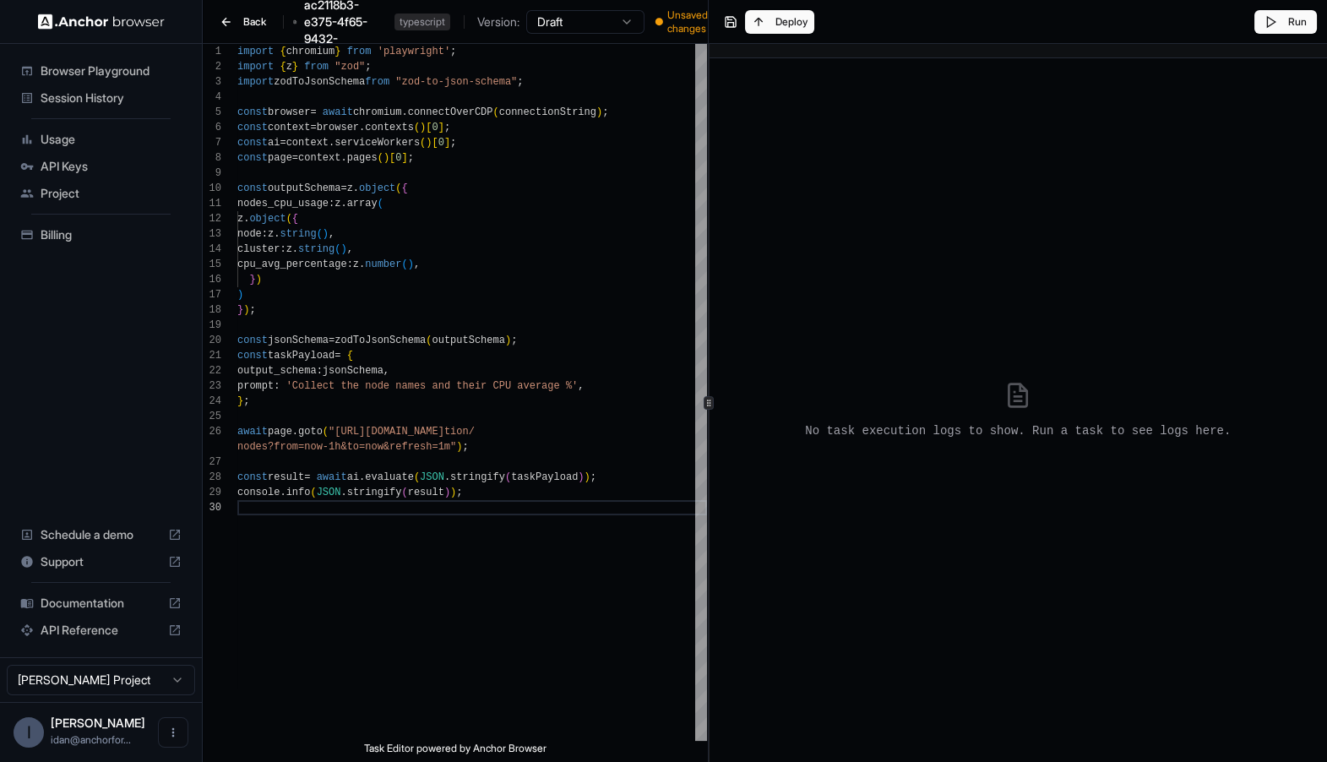
click at [767, 28] on div "Run" at bounding box center [1018, 22] width 619 height 44
click at [744, 28] on div "Run" at bounding box center [1018, 22] width 619 height 44
drag, startPoint x: 744, startPoint y: 28, endPoint x: 813, endPoint y: 28, distance: 68.4
click at [767, 28] on div "Run" at bounding box center [1018, 22] width 619 height 44
click at [813, 28] on div "Run" at bounding box center [1018, 22] width 619 height 44
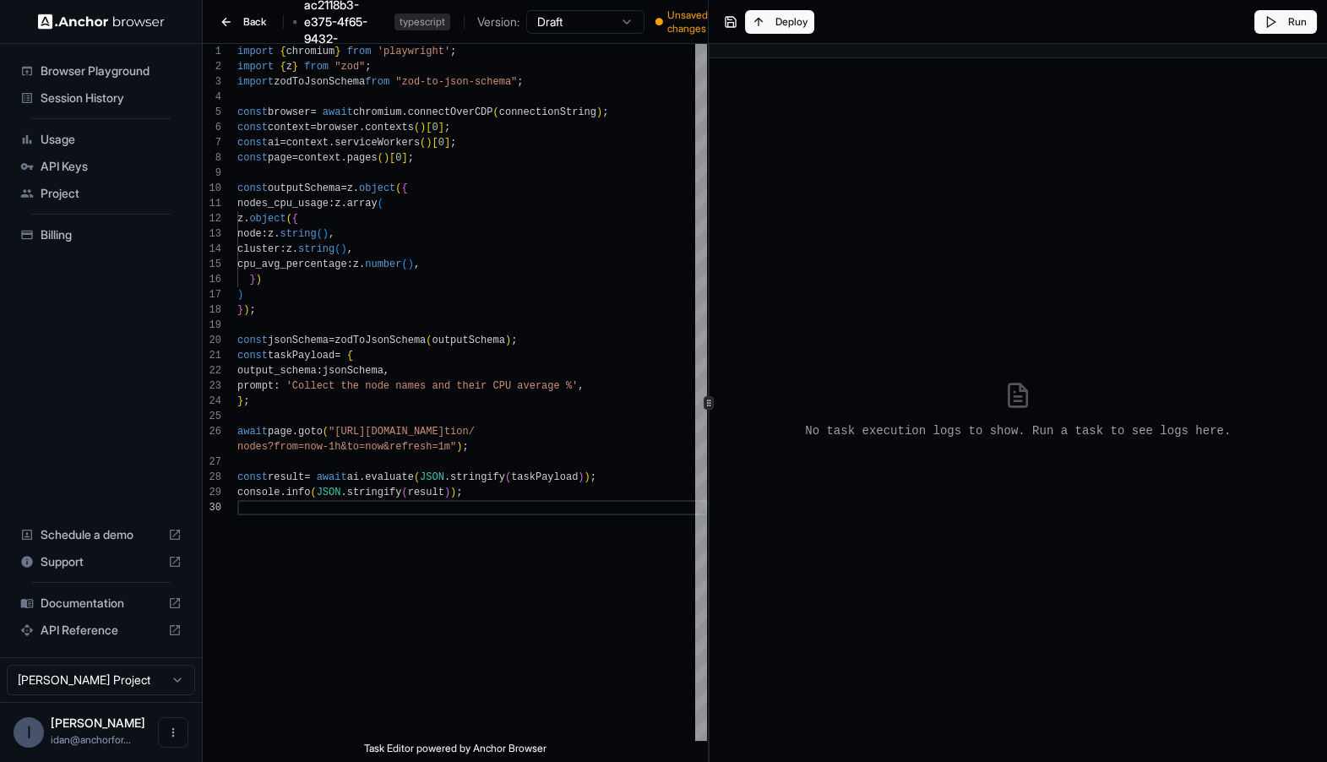
drag, startPoint x: 813, startPoint y: 28, endPoint x: 757, endPoint y: 28, distance: 55.8
click at [798, 28] on div "Run" at bounding box center [1018, 22] width 619 height 44
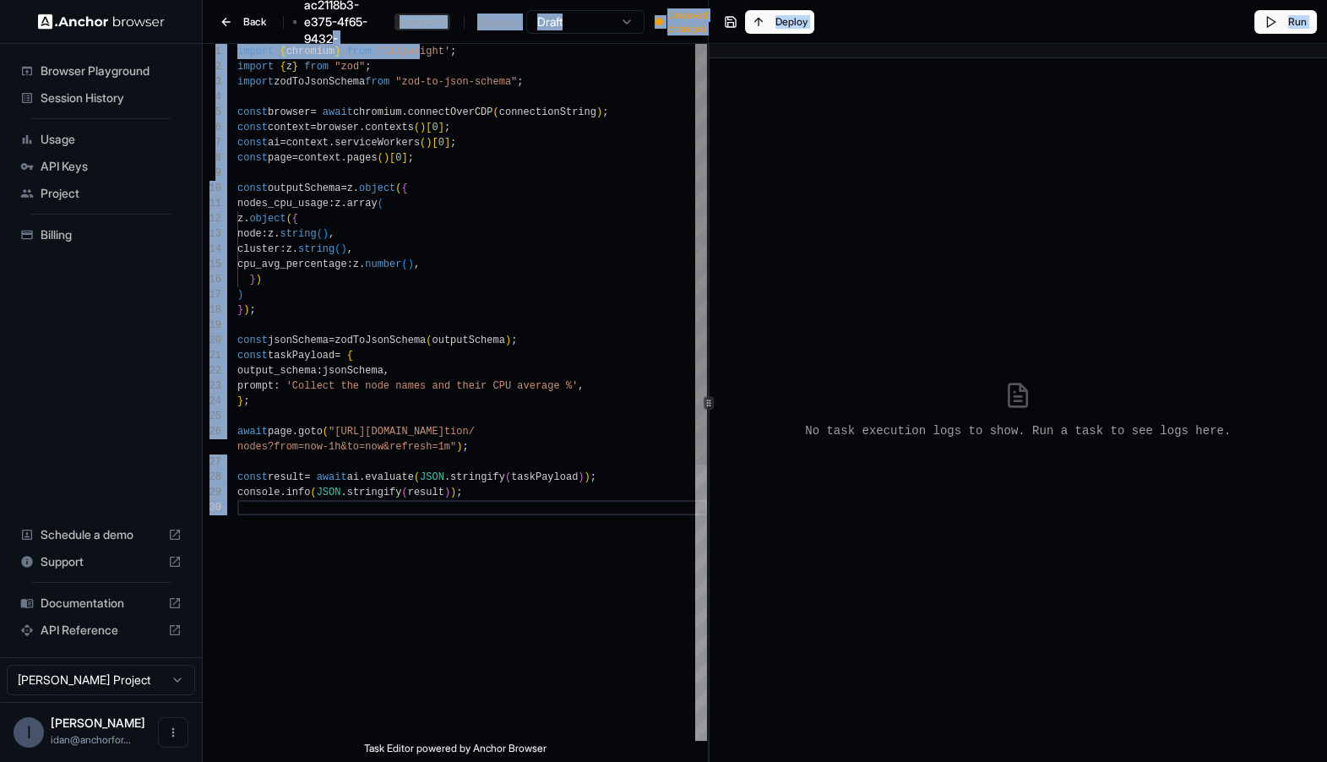
drag, startPoint x: 336, startPoint y: 30, endPoint x: 409, endPoint y: 52, distance: 75.9
click at [414, 52] on div "Back session-ac2118b3-e375-4f65-9432-d1f9ebc6b3f9 typescript Version: Draft ● U…" at bounding box center [765, 381] width 1125 height 762
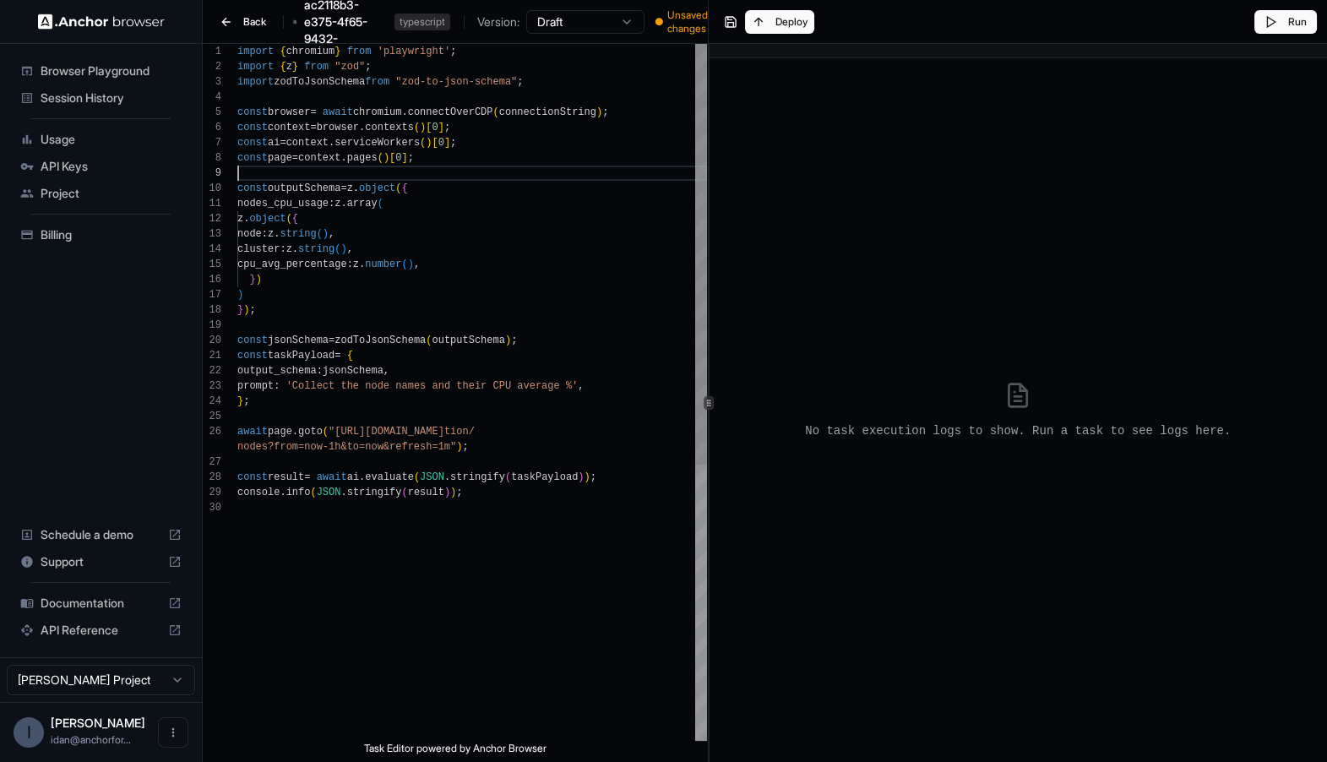
click at [393, 171] on div "await page . goto ( "https://play.grafana.org/a/grafana-k8s-app/naviga tion/ no…" at bounding box center [472, 620] width 470 height 1153
type textarea "**********"
click at [419, 230] on div "await page . goto ( "https://play.grafana.org/a/grafana-k8s-app/naviga tion/ no…" at bounding box center [472, 620] width 470 height 1153
click at [230, 20] on button "Back" at bounding box center [243, 22] width 60 height 24
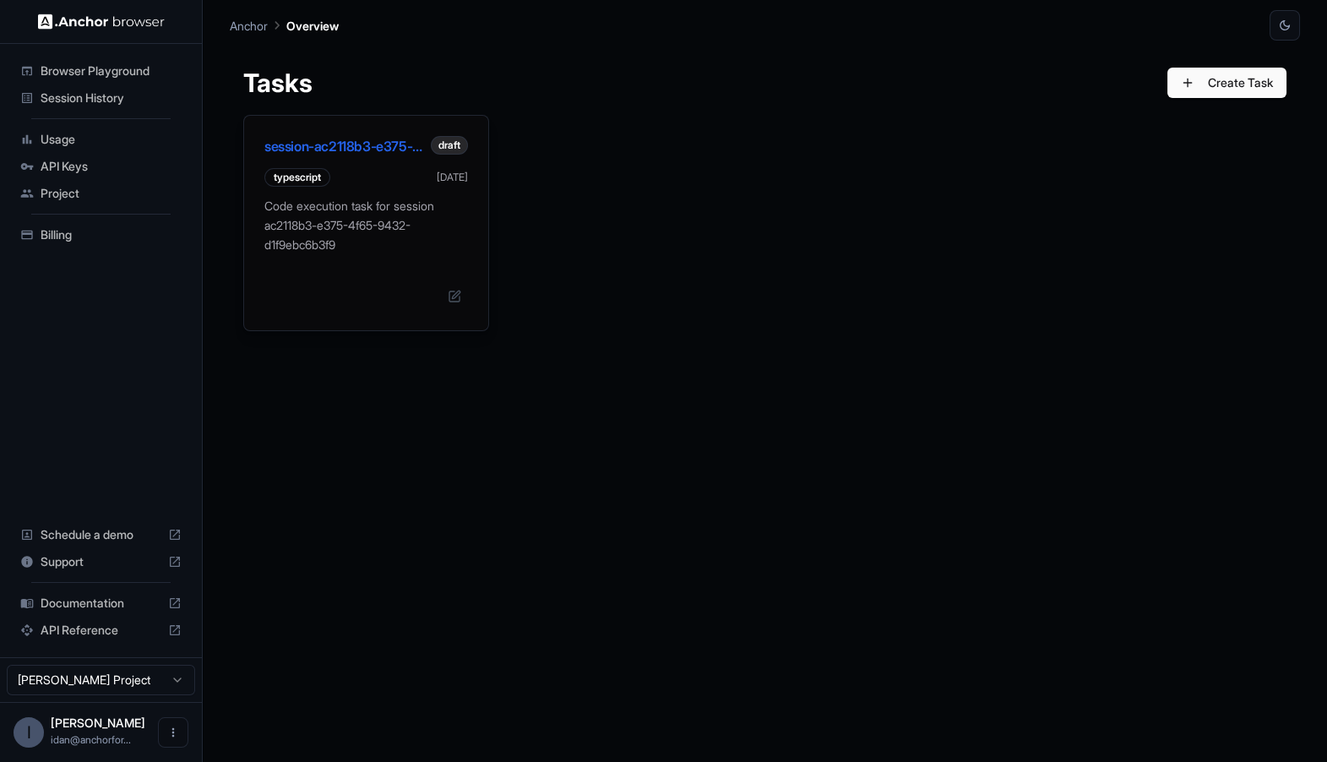
click at [363, 237] on p "Code execution task for session ac2118b3-e375-4f65-9432-d1f9ebc6b3f9" at bounding box center [366, 225] width 204 height 57
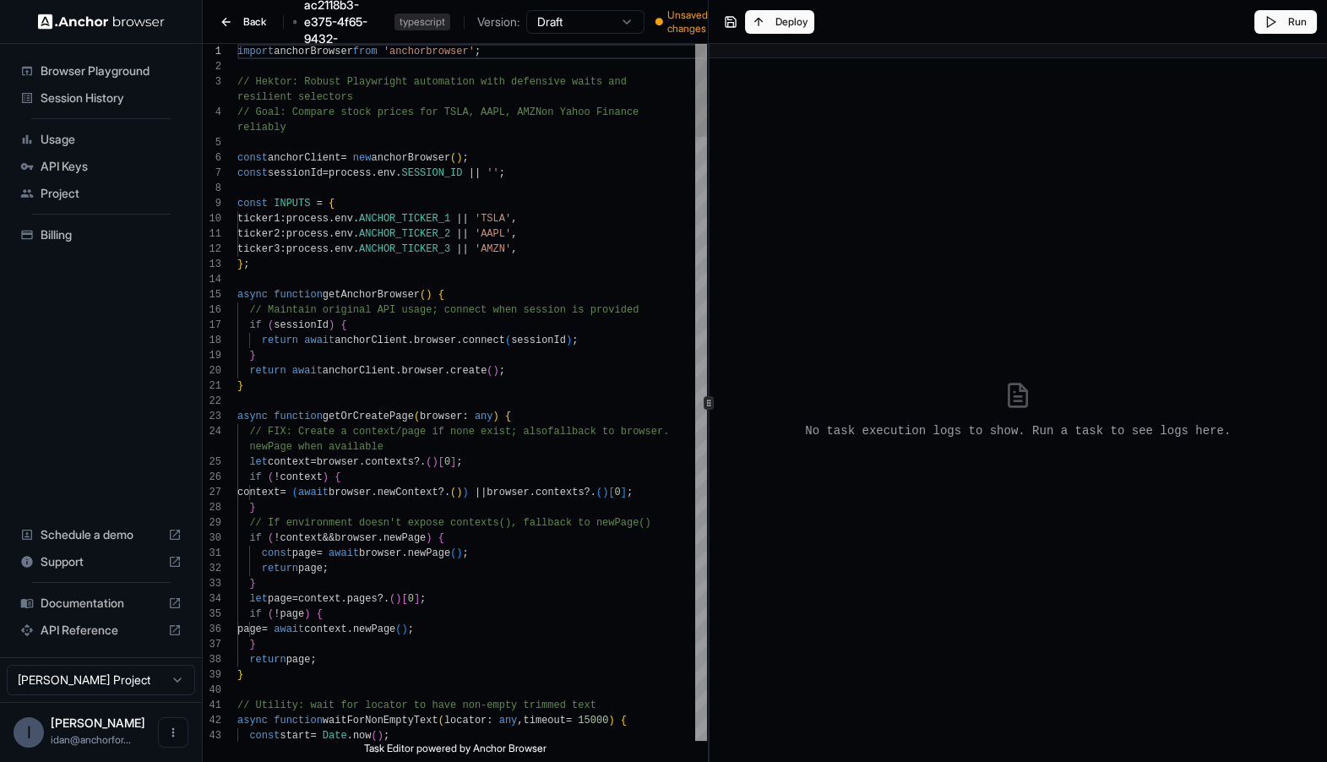
scroll to position [122, 0]
click at [227, 15] on button "Back" at bounding box center [243, 22] width 60 height 24
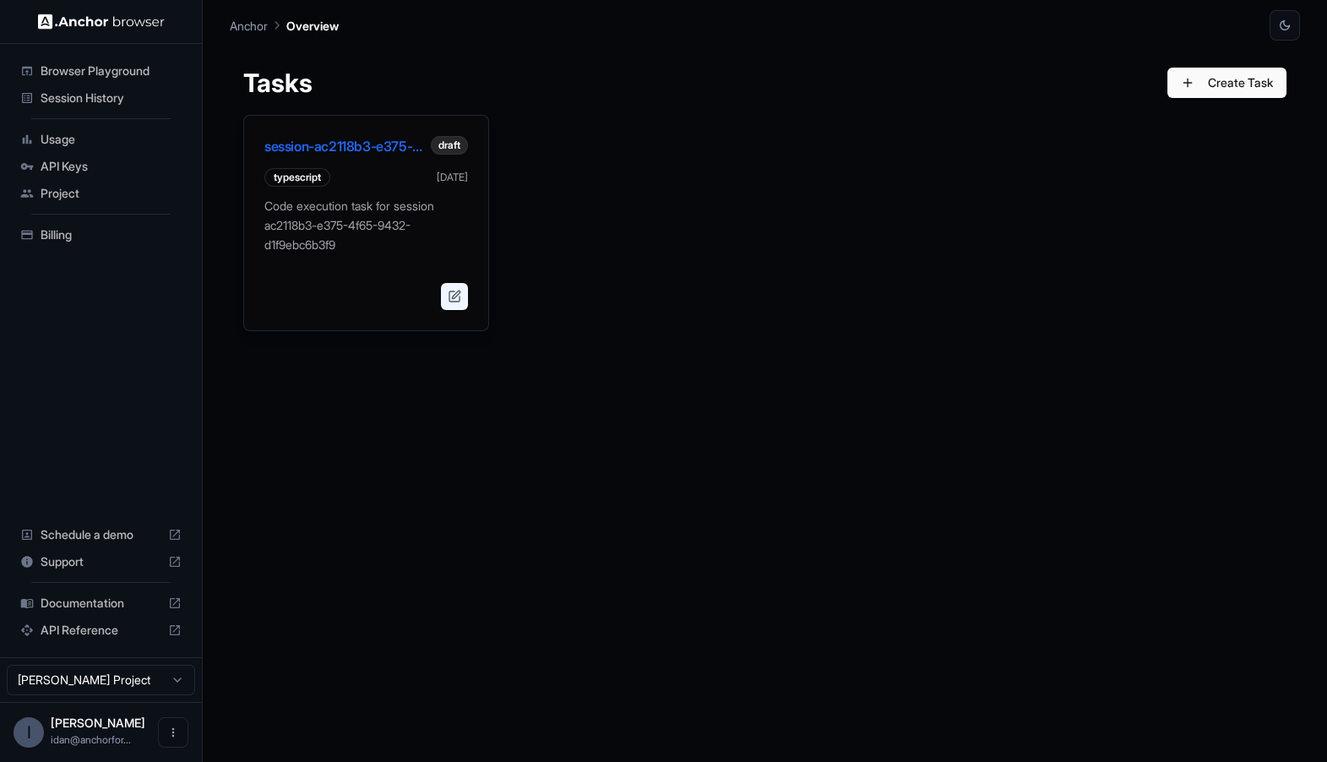
click at [458, 298] on button at bounding box center [454, 296] width 27 height 27
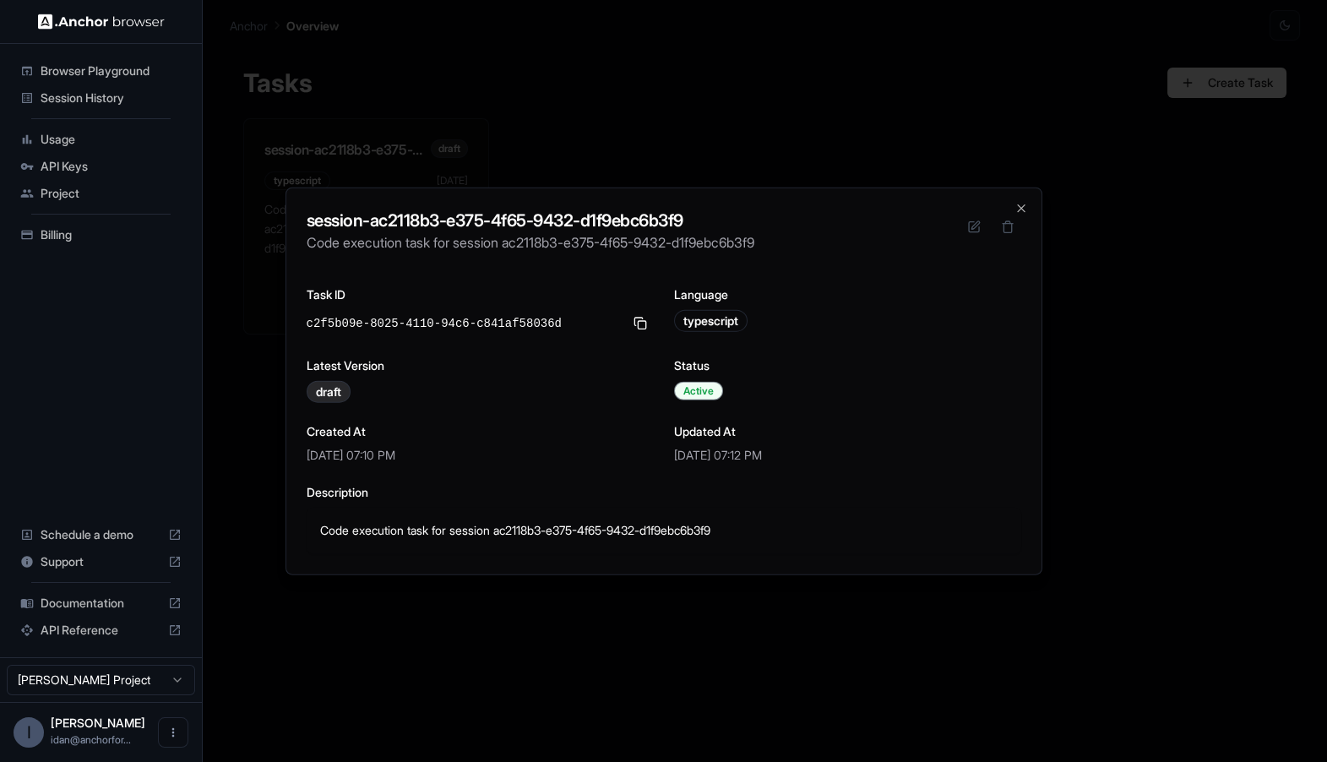
drag, startPoint x: 312, startPoint y: 530, endPoint x: 324, endPoint y: 530, distance: 12.7
click at [324, 530] on div "Code execution task for session ac2118b3-e375-4f65-9432-d1f9ebc6b3f9" at bounding box center [664, 531] width 715 height 46
